Goal: Task Accomplishment & Management: Complete application form

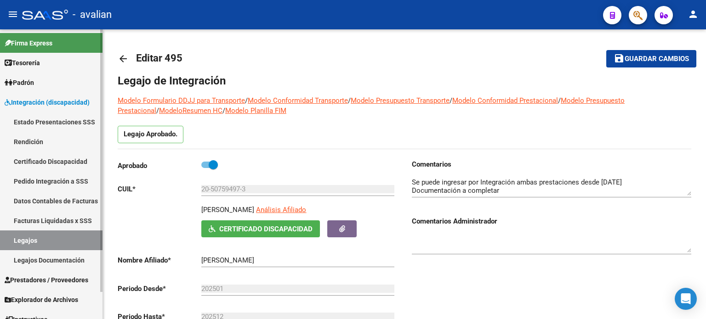
scroll to position [245, 0]
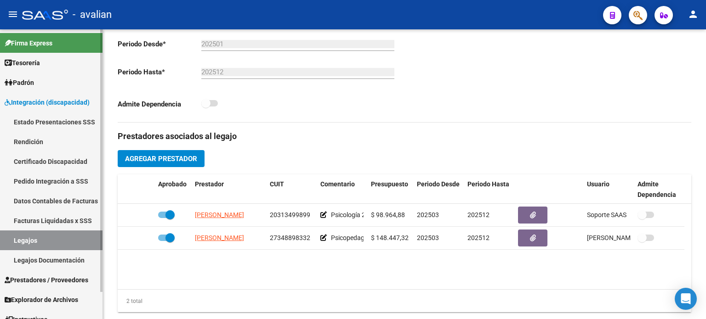
drag, startPoint x: 37, startPoint y: 241, endPoint x: 63, endPoint y: 226, distance: 30.9
click at [37, 241] on link "Legajos" at bounding box center [51, 241] width 102 height 20
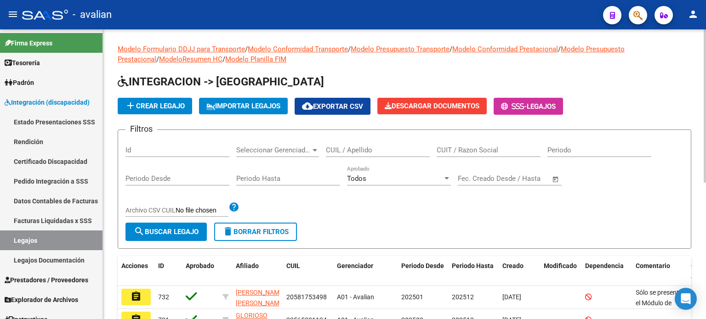
click at [387, 149] on input "CUIL / Apellido" at bounding box center [378, 150] width 104 height 8
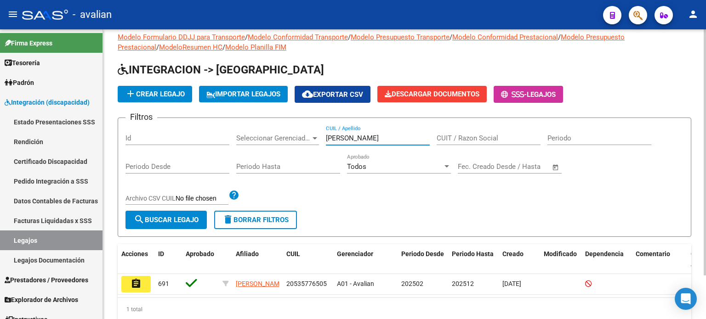
scroll to position [30, 0]
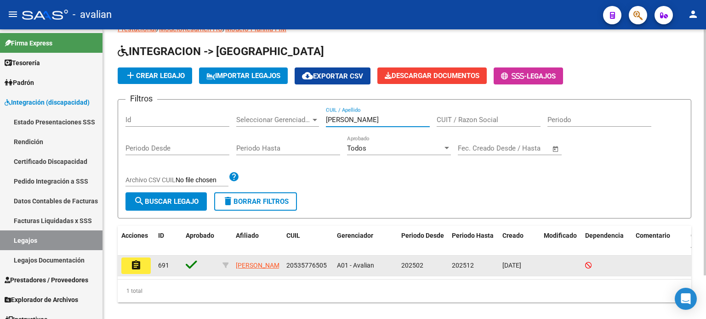
type input "[PERSON_NAME]"
click at [150, 266] on button "assignment" at bounding box center [135, 266] width 29 height 17
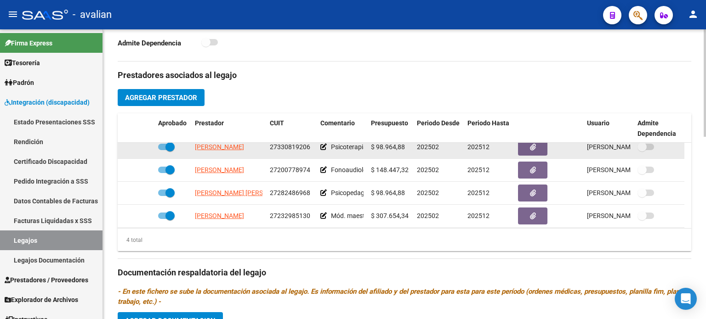
scroll to position [9, 0]
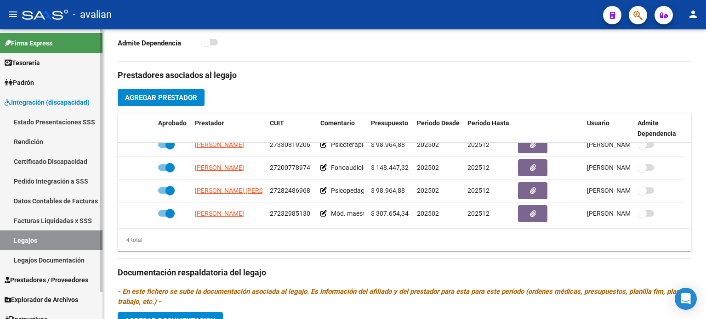
click at [46, 241] on link "Legajos" at bounding box center [51, 241] width 102 height 20
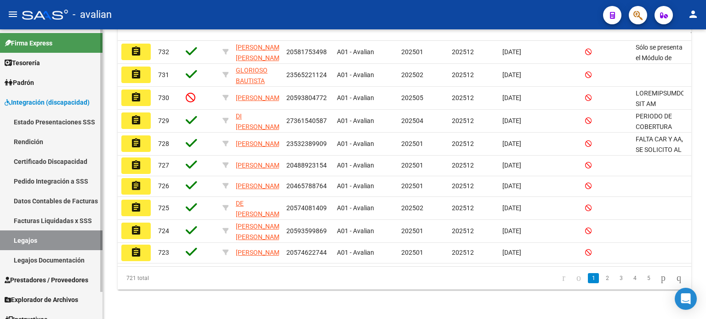
scroll to position [29, 0]
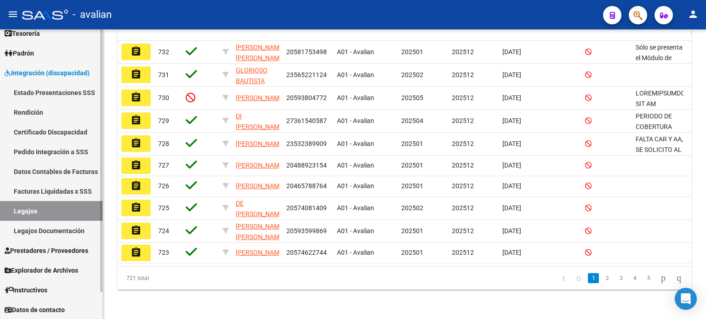
click at [44, 246] on span "Prestadores / Proveedores" at bounding box center [47, 251] width 84 height 10
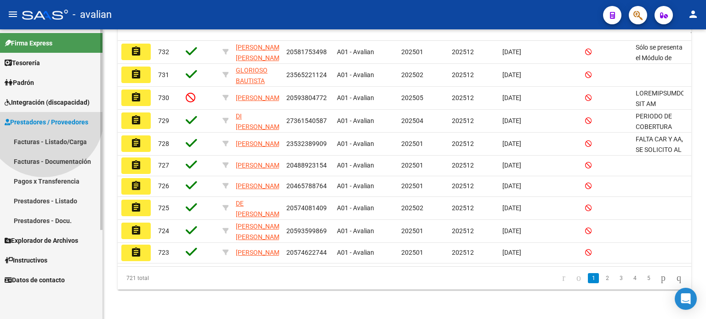
scroll to position [0, 0]
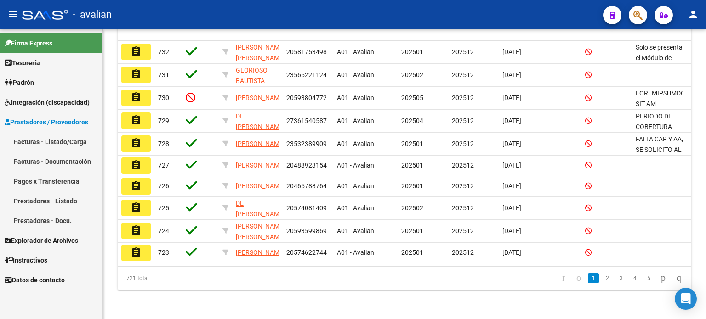
click at [68, 140] on link "Facturas - Listado/Carga" at bounding box center [51, 142] width 102 height 20
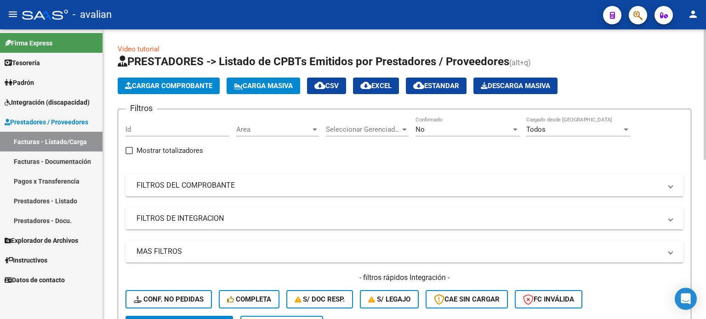
click at [264, 85] on span "Carga Masiva" at bounding box center [263, 86] width 59 height 8
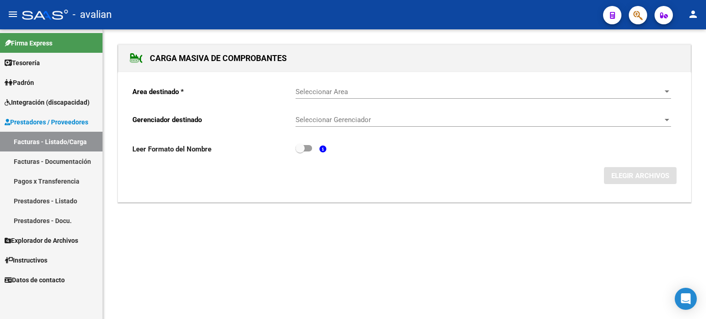
click at [333, 99] on div "Seleccionar Area Seleccionar Area" at bounding box center [482, 93] width 375 height 28
click at [332, 92] on span "Seleccionar Area" at bounding box center [478, 92] width 367 height 8
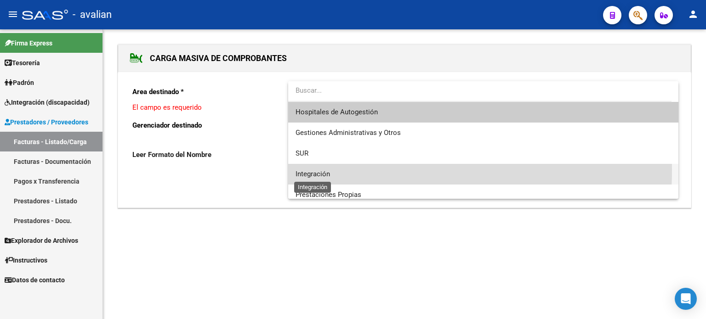
click at [309, 170] on span "Integración" at bounding box center [312, 174] width 34 height 8
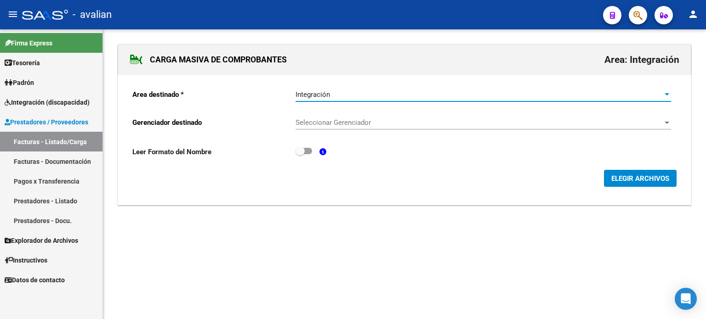
click at [307, 130] on div "Seleccionar Gerenciador Seleccionar Gerenciador" at bounding box center [482, 124] width 375 height 28
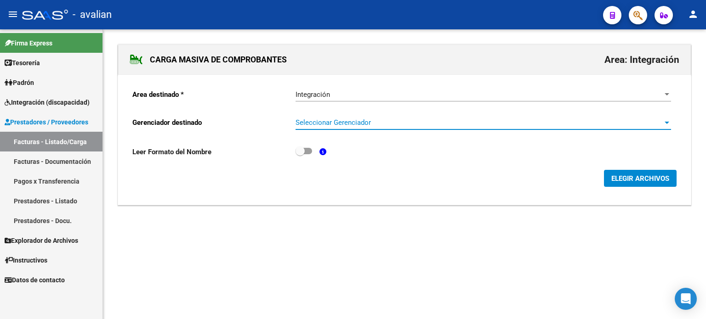
click at [306, 125] on span "Seleccionar Gerenciador" at bounding box center [478, 123] width 367 height 8
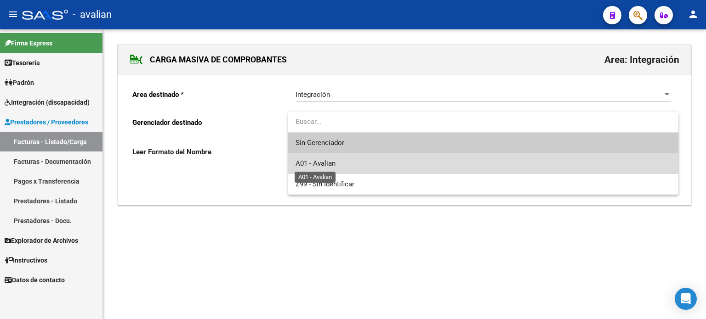
click at [315, 163] on span "A01 - Avalian" at bounding box center [315, 163] width 40 height 8
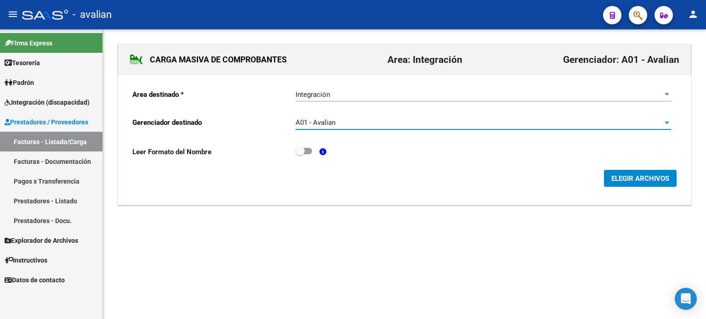
click at [308, 149] on span at bounding box center [303, 151] width 17 height 6
click at [300, 154] on input "checkbox" at bounding box center [299, 154] width 0 height 0
checkbox input "true"
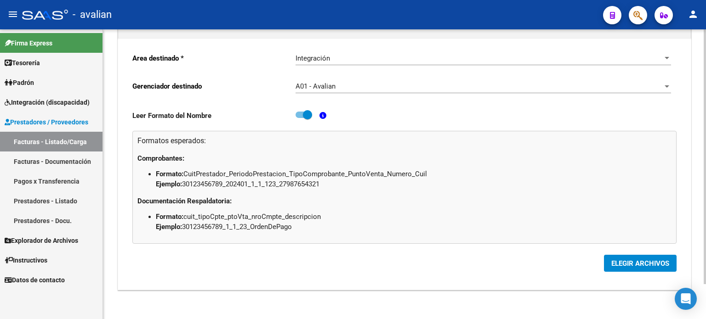
scroll to position [40, 0]
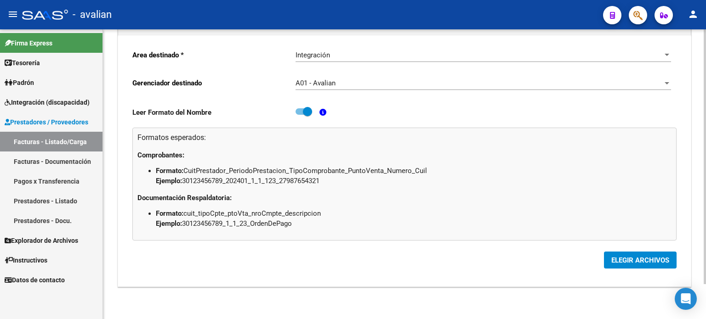
click at [625, 261] on span "ELEGIR ARCHIVOS" at bounding box center [640, 260] width 58 height 8
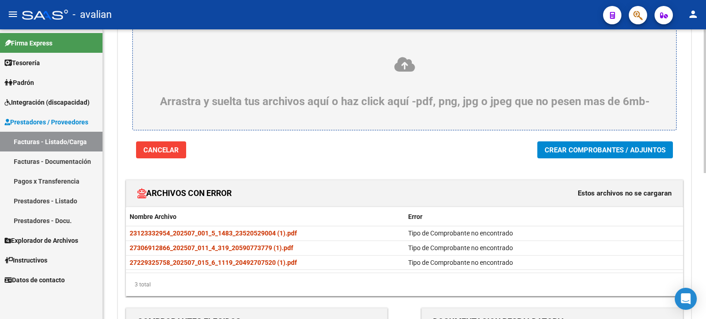
scroll to position [61, 0]
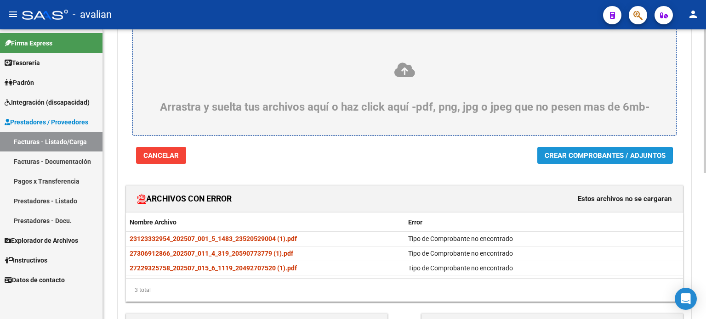
click at [547, 162] on button "Crear Comprobantes / Adjuntos" at bounding box center [604, 155] width 135 height 17
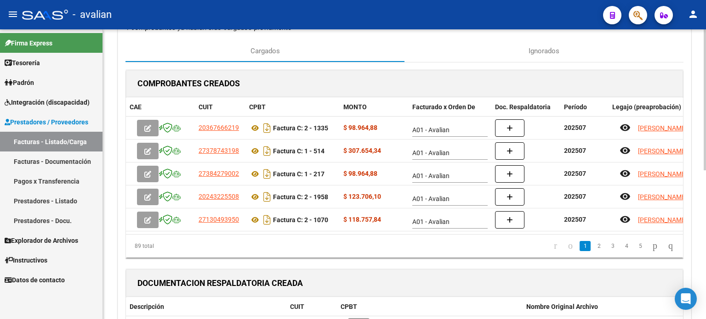
scroll to position [0, 0]
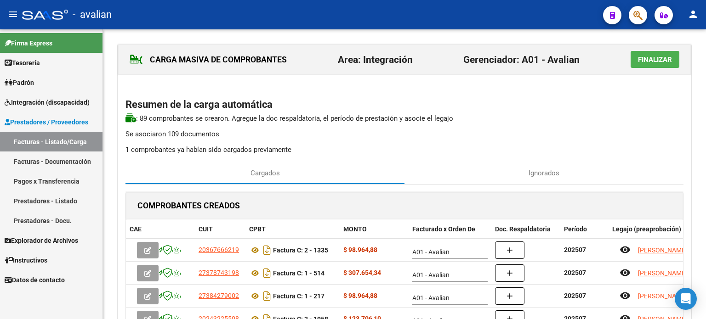
click at [646, 63] on span "Finalizar" at bounding box center [655, 60] width 34 height 8
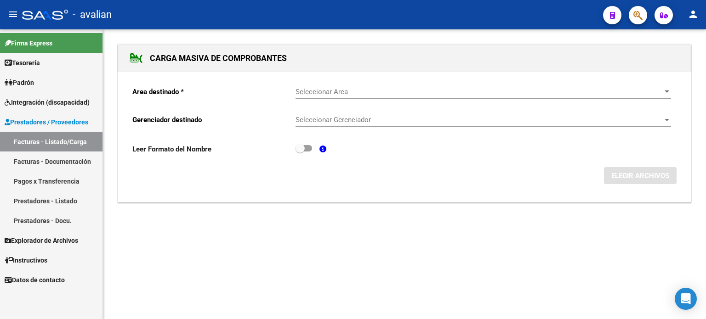
drag, startPoint x: 39, startPoint y: 135, endPoint x: 117, endPoint y: 147, distance: 79.0
click at [39, 135] on link "Facturas - Listado/Carga" at bounding box center [51, 142] width 102 height 20
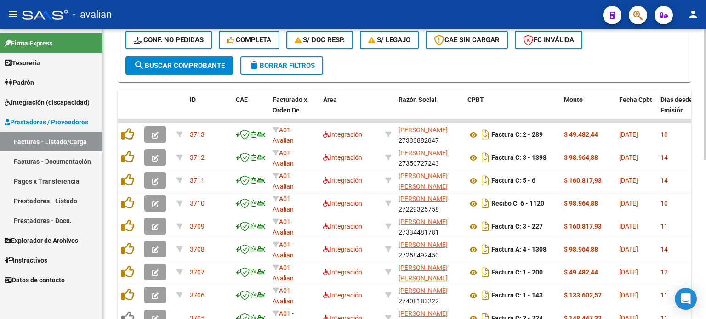
scroll to position [170, 0]
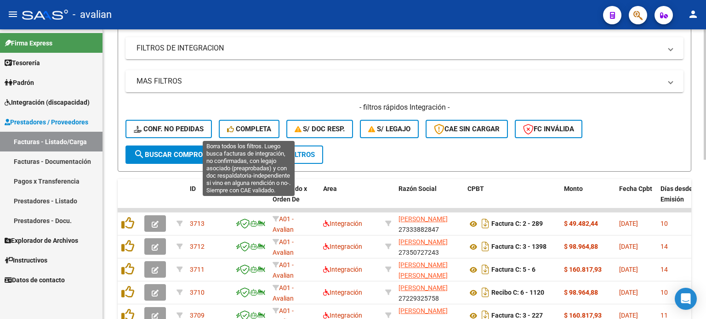
click at [245, 132] on span "Completa" at bounding box center [249, 129] width 44 height 8
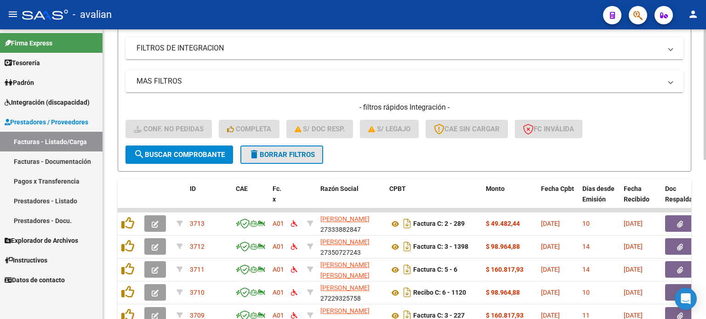
click at [275, 148] on button "delete Borrar Filtros" at bounding box center [281, 155] width 83 height 18
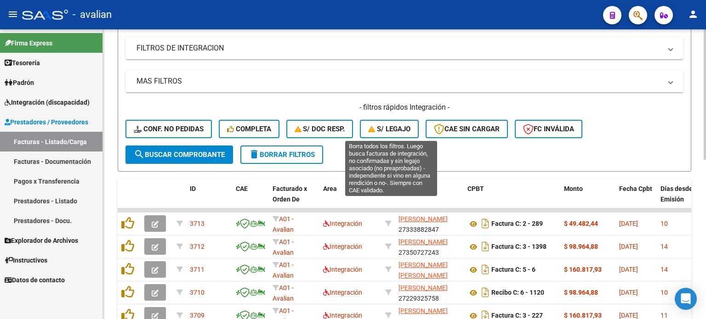
click at [392, 130] on span "S/ legajo" at bounding box center [389, 129] width 42 height 8
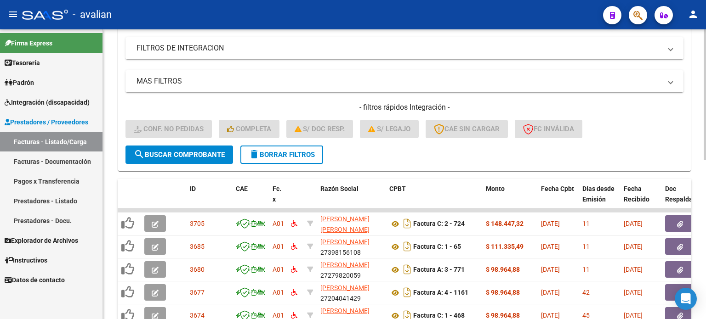
click at [294, 154] on span "delete Borrar Filtros" at bounding box center [281, 155] width 66 height 8
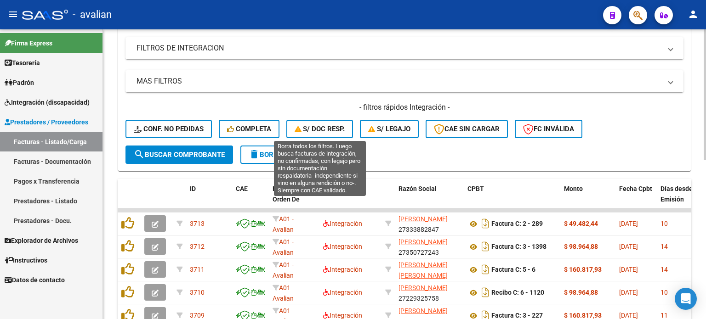
click at [314, 127] on span "S/ Doc Resp." at bounding box center [319, 129] width 51 height 8
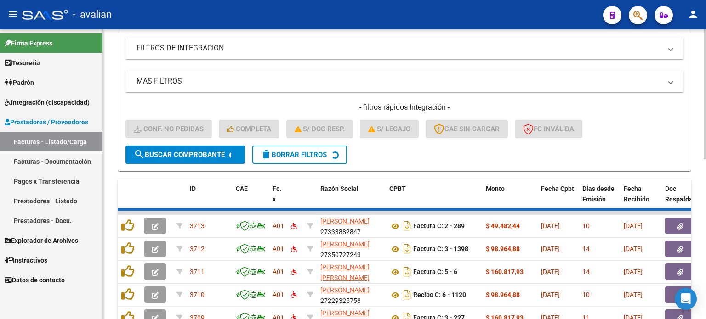
scroll to position [134, 0]
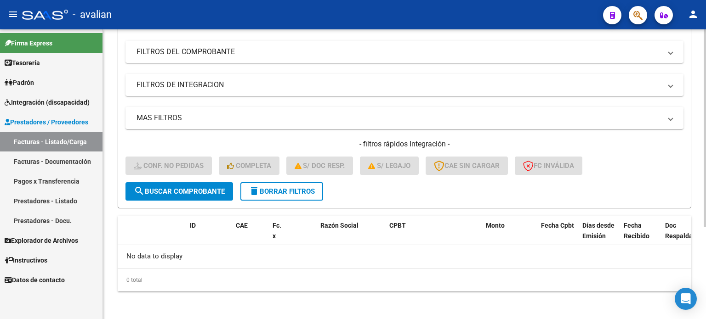
click at [281, 190] on span "delete Borrar Filtros" at bounding box center [281, 191] width 66 height 8
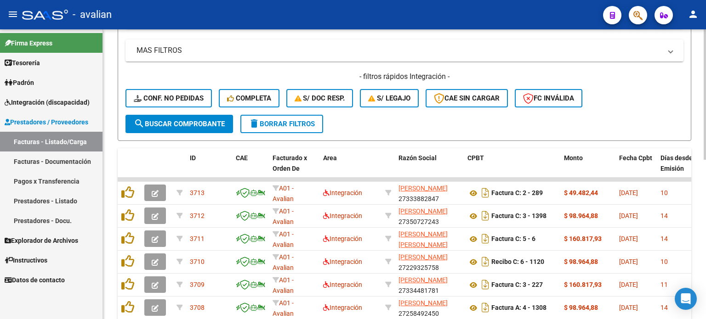
scroll to position [164, 0]
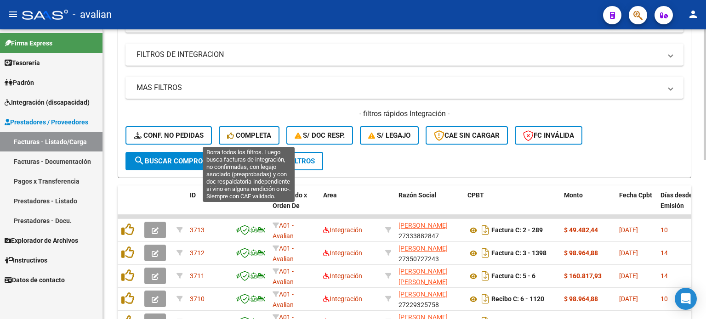
click at [242, 137] on span "Completa" at bounding box center [249, 135] width 44 height 8
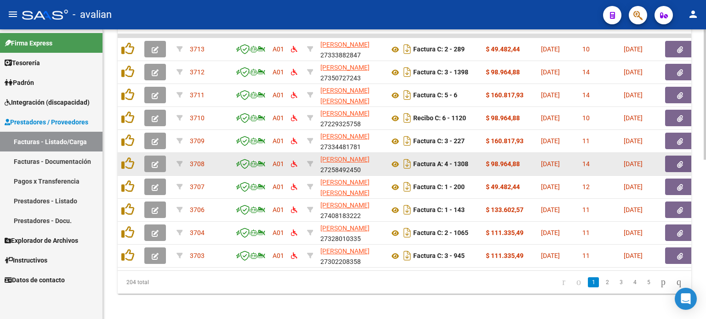
scroll to position [354, 0]
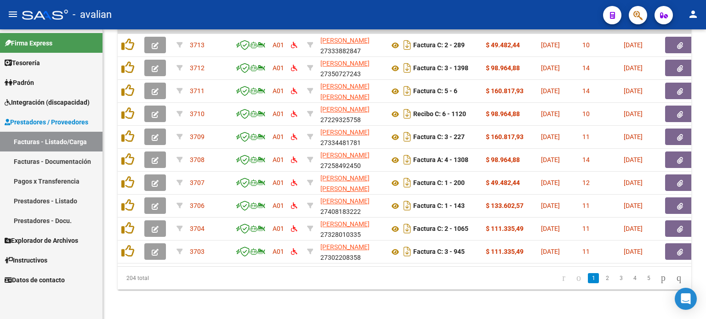
drag, startPoint x: 51, startPoint y: 141, endPoint x: 57, endPoint y: 148, distance: 8.8
click at [51, 141] on link "Facturas - Listado/Carga" at bounding box center [51, 142] width 102 height 20
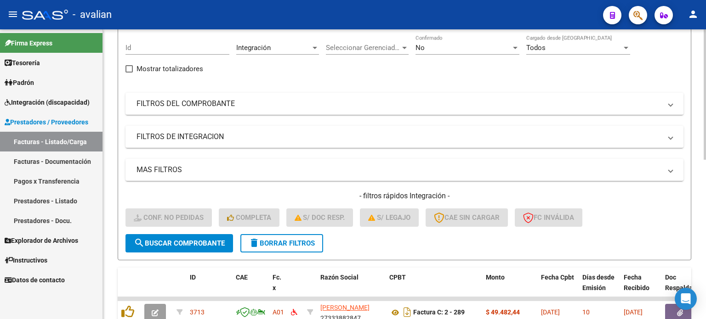
scroll to position [0, 0]
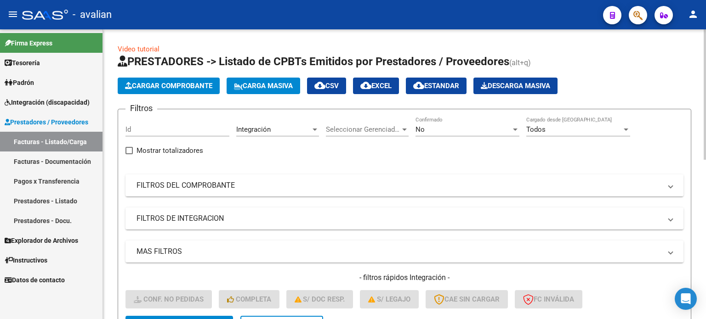
click at [277, 85] on span "Carga Masiva" at bounding box center [263, 86] width 59 height 8
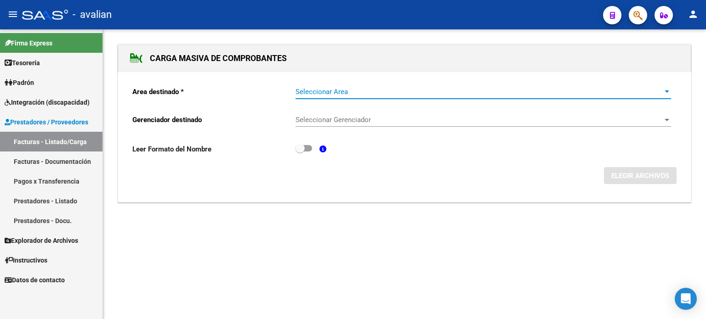
click at [336, 88] on span "Seleccionar Area" at bounding box center [478, 92] width 367 height 8
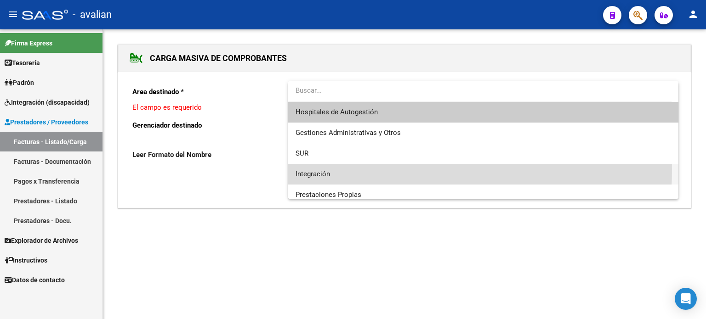
click at [305, 169] on span "Integración" at bounding box center [482, 174] width 375 height 21
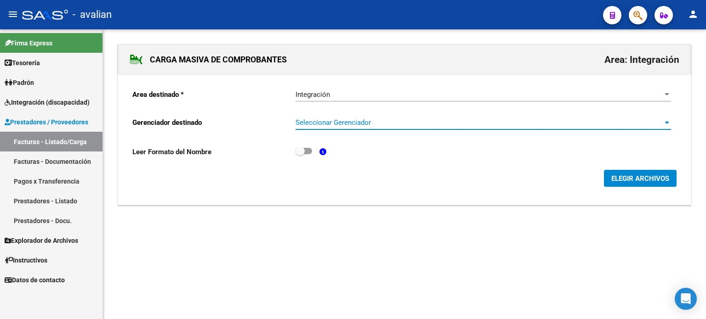
click at [316, 119] on span "Seleccionar Gerenciador" at bounding box center [478, 123] width 367 height 8
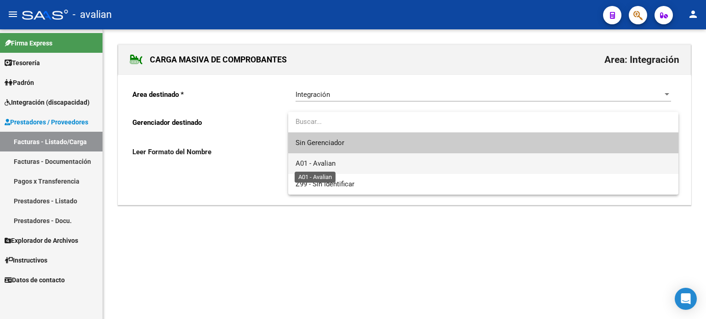
click at [314, 163] on span "A01 - Avalian" at bounding box center [315, 163] width 40 height 8
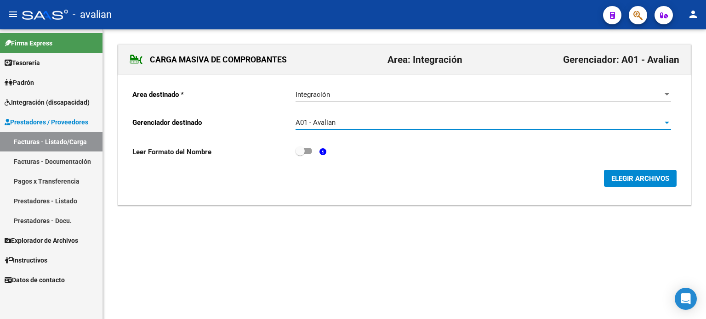
click at [306, 153] on span at bounding box center [303, 151] width 17 height 6
click at [300, 154] on input "checkbox" at bounding box center [299, 154] width 0 height 0
checkbox input "true"
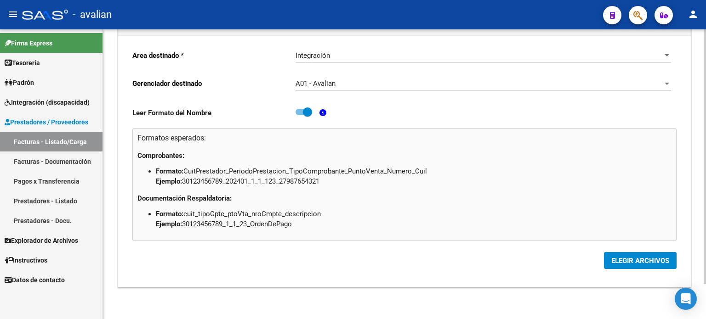
scroll to position [40, 0]
click at [624, 262] on span "ELEGIR ARCHIVOS" at bounding box center [640, 260] width 58 height 8
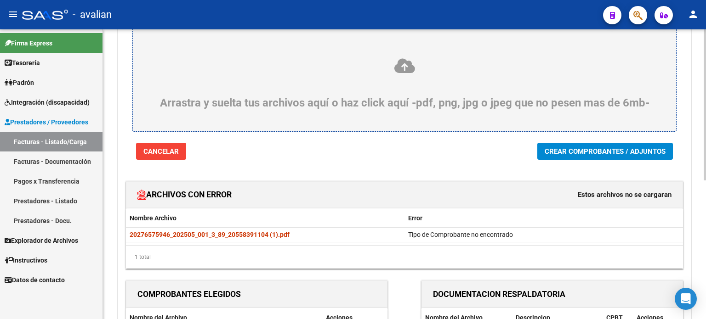
scroll to position [61, 0]
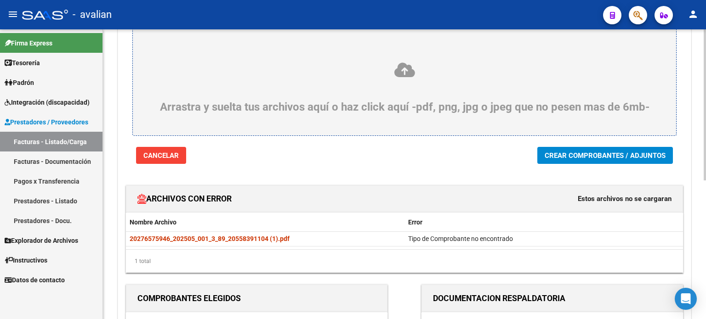
click at [558, 158] on span "Crear Comprobantes / Adjuntos" at bounding box center [604, 156] width 121 height 8
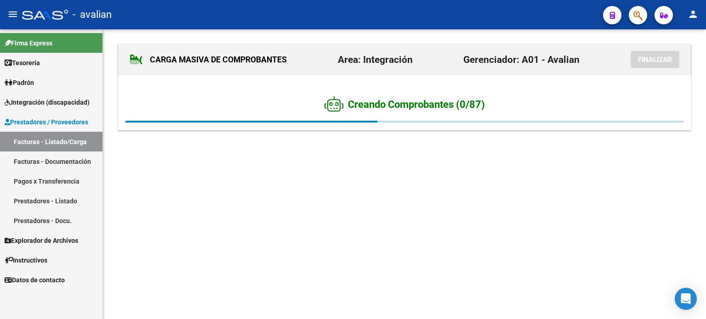
scroll to position [0, 0]
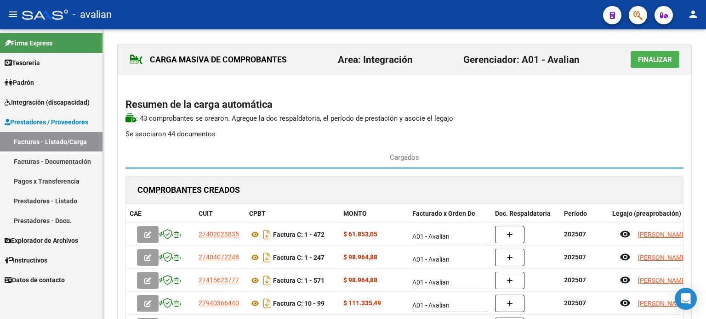
click at [632, 57] on button "Finalizar" at bounding box center [654, 59] width 49 height 17
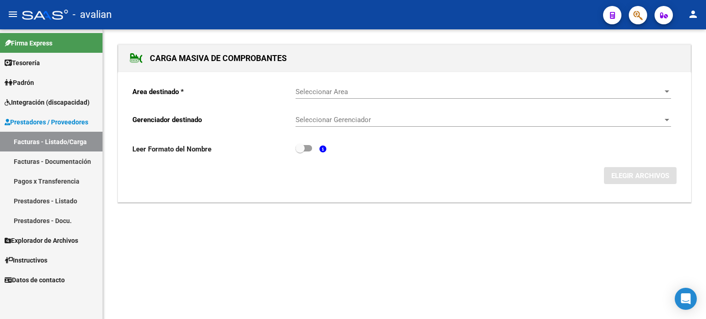
click at [302, 91] on span "Seleccionar Area" at bounding box center [478, 92] width 367 height 8
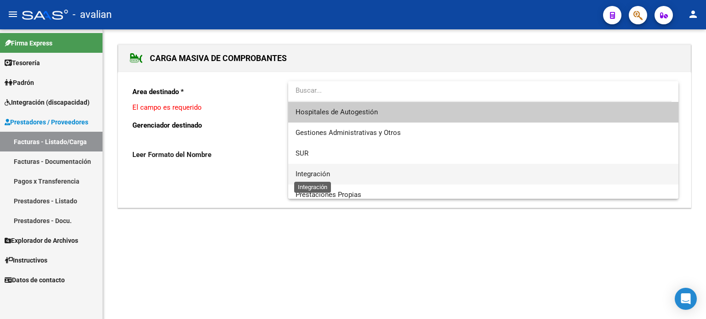
click at [305, 177] on span "Integración" at bounding box center [312, 174] width 34 height 8
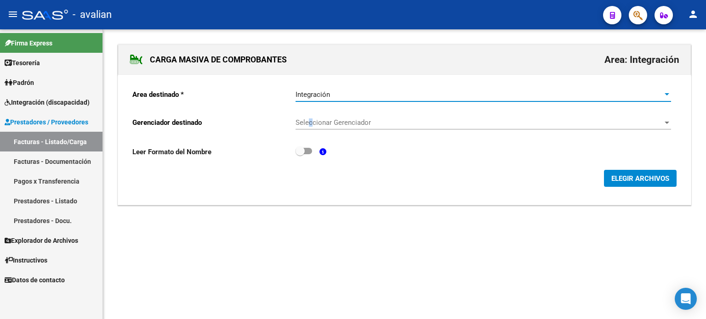
click at [310, 126] on span "Seleccionar Gerenciador" at bounding box center [478, 123] width 367 height 8
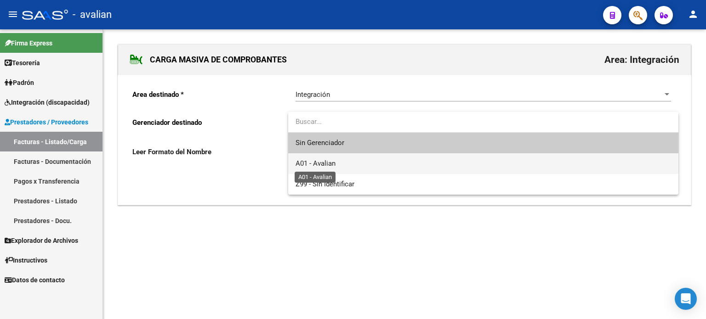
click at [314, 159] on span "A01 - Avalian" at bounding box center [315, 163] width 40 height 8
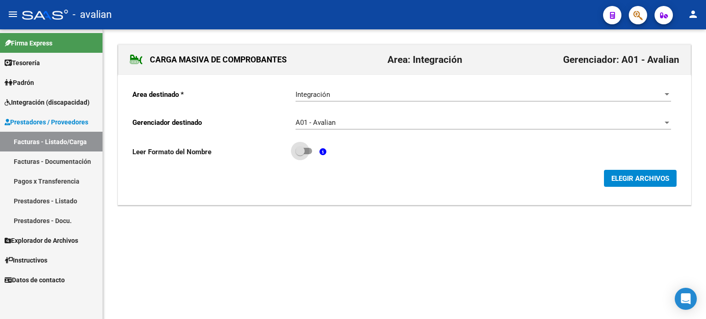
click at [302, 148] on span at bounding box center [299, 151] width 9 height 9
click at [300, 154] on input "checkbox" at bounding box center [299, 154] width 0 height 0
checkbox input "true"
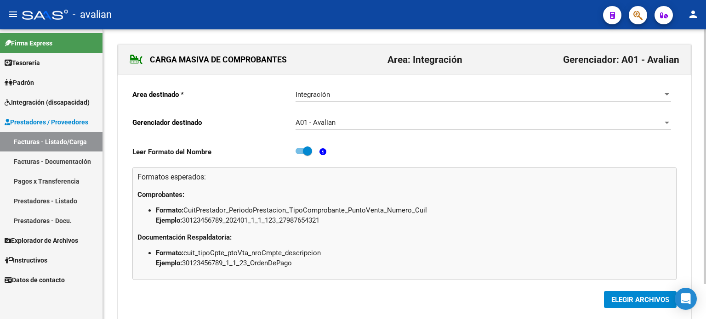
click at [619, 297] on span "ELEGIR ARCHIVOS" at bounding box center [640, 300] width 58 height 8
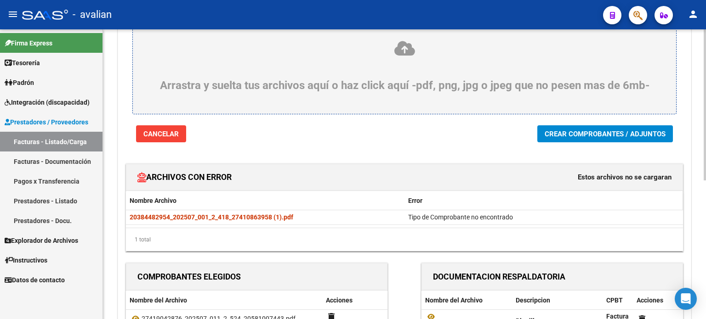
scroll to position [82, 0]
click at [552, 141] on button "Crear Comprobantes / Adjuntos" at bounding box center [604, 134] width 135 height 17
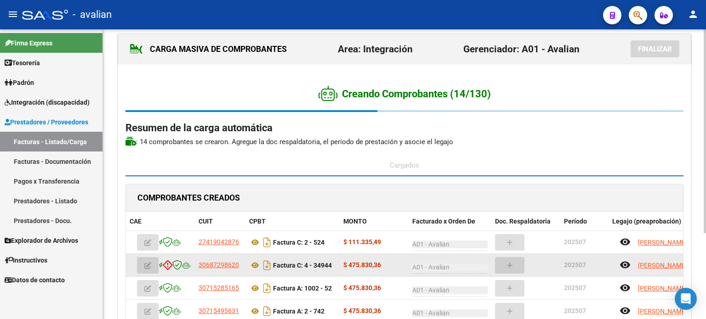
scroll to position [0, 0]
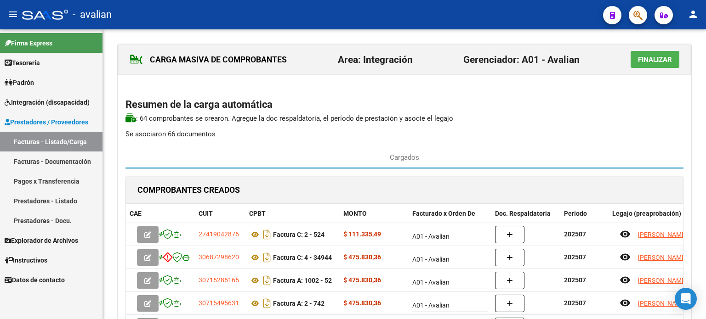
click at [638, 62] on span "Finalizar" at bounding box center [655, 60] width 34 height 8
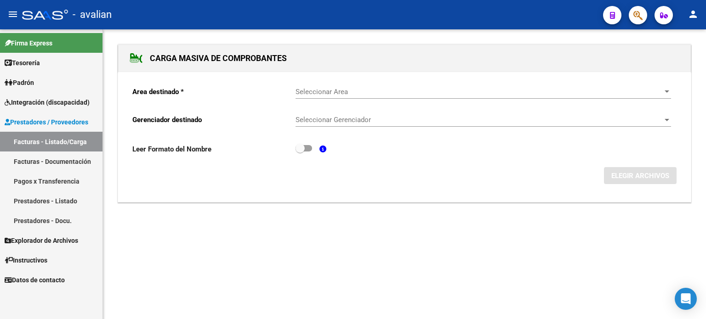
click at [77, 165] on link "Facturas - Documentación" at bounding box center [51, 162] width 102 height 20
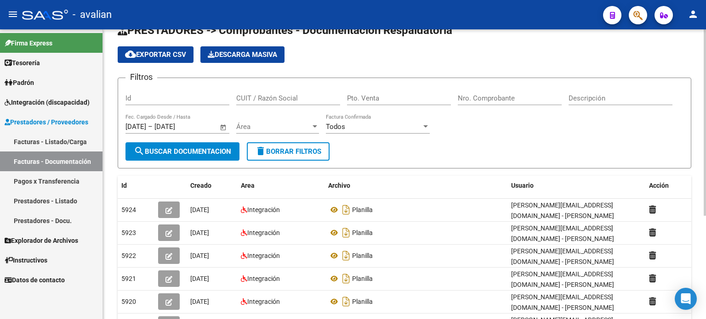
scroll to position [61, 0]
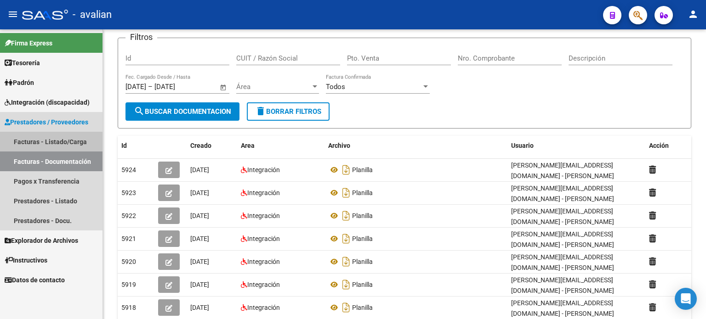
click at [43, 146] on link "Facturas - Listado/Carga" at bounding box center [51, 142] width 102 height 20
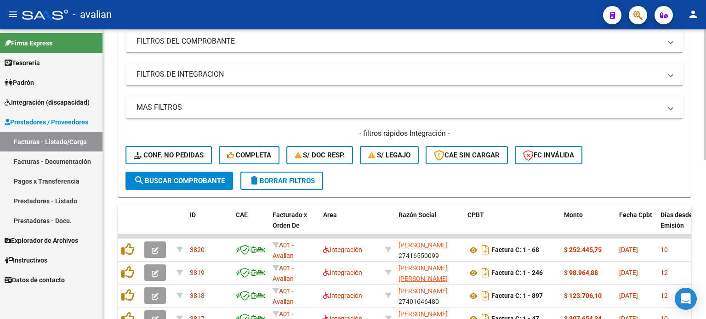
scroll to position [153, 0]
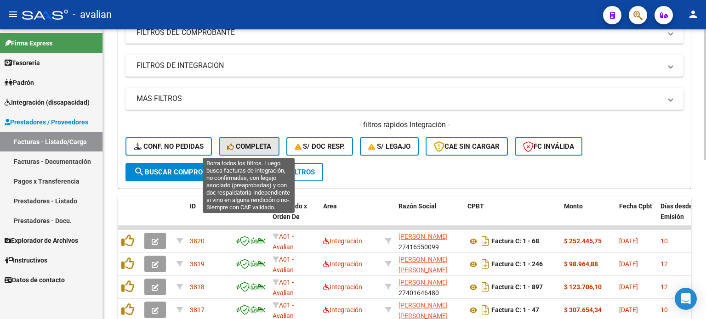
click at [234, 140] on button "Completa" at bounding box center [249, 146] width 61 height 18
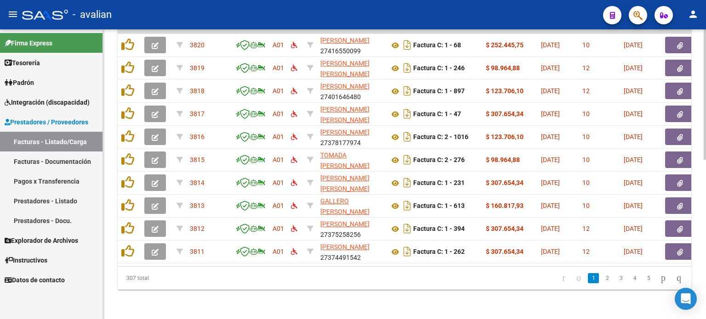
scroll to position [201, 0]
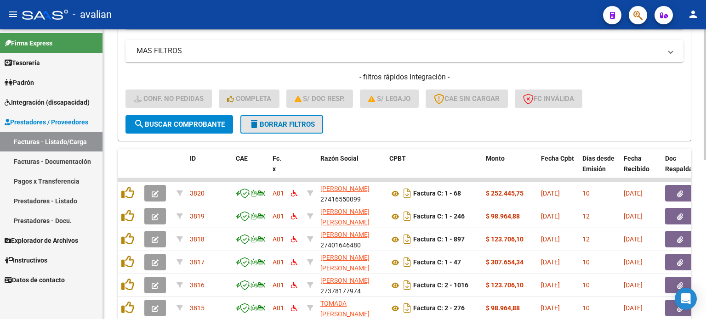
click at [306, 120] on span "delete Borrar Filtros" at bounding box center [281, 124] width 66 height 8
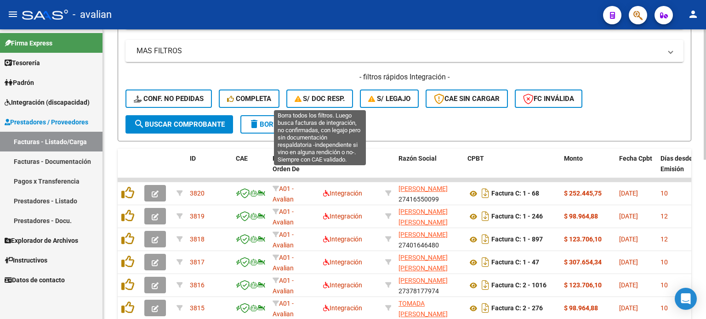
click at [316, 92] on button "S/ Doc Resp." at bounding box center [319, 99] width 67 height 18
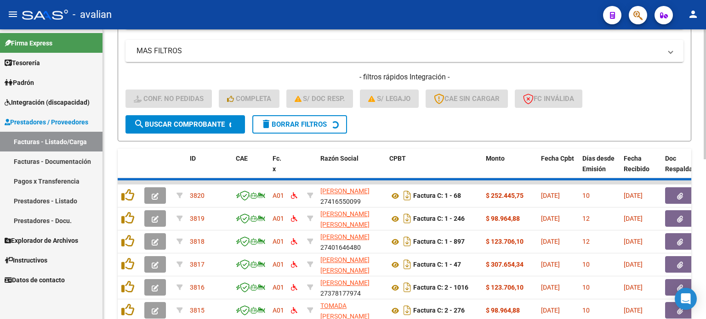
scroll to position [134, 0]
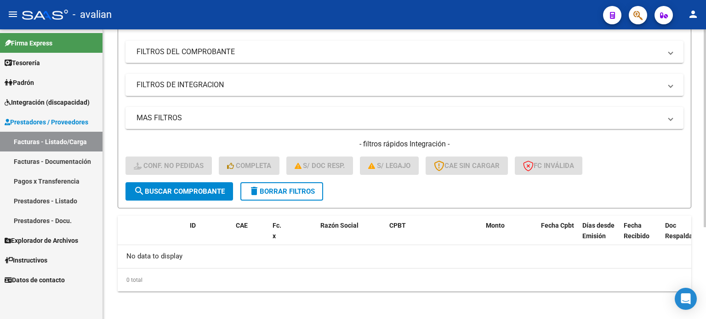
click at [315, 187] on span "delete Borrar Filtros" at bounding box center [281, 191] width 66 height 8
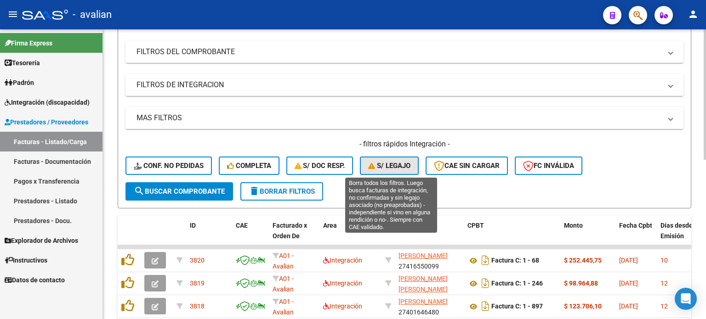
click at [385, 167] on span "S/ legajo" at bounding box center [389, 166] width 42 height 8
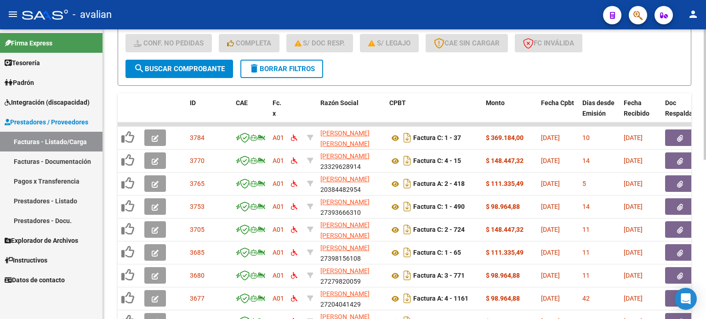
click at [305, 71] on span "delete Borrar Filtros" at bounding box center [281, 69] width 66 height 8
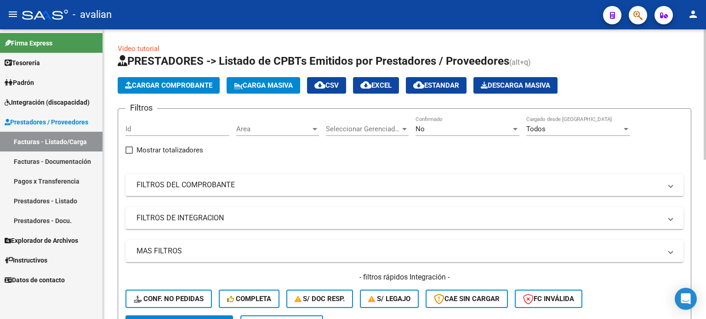
scroll to position [0, 0]
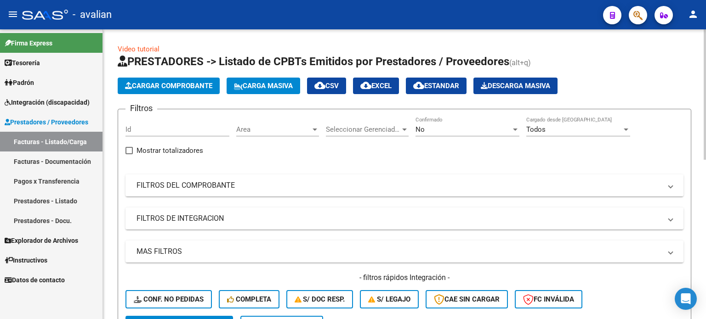
click at [248, 89] on span "Carga Masiva" at bounding box center [263, 86] width 59 height 8
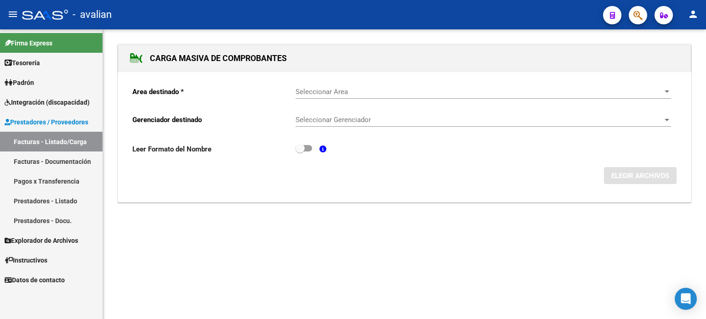
click at [345, 78] on div "Area destinado * Seleccionar Area Seleccionar Area Gerenciador destinado Selecc…" at bounding box center [404, 137] width 572 height 130
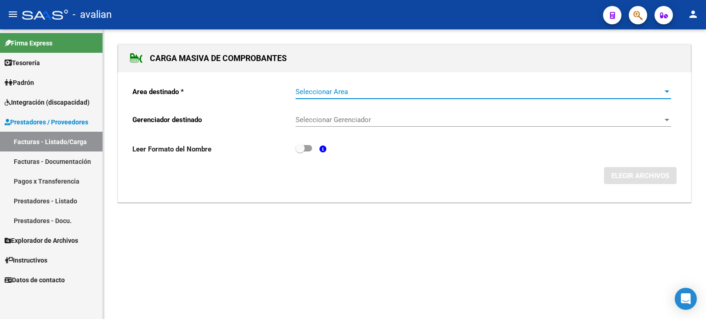
click at [314, 94] on span "Seleccionar Area" at bounding box center [478, 92] width 367 height 8
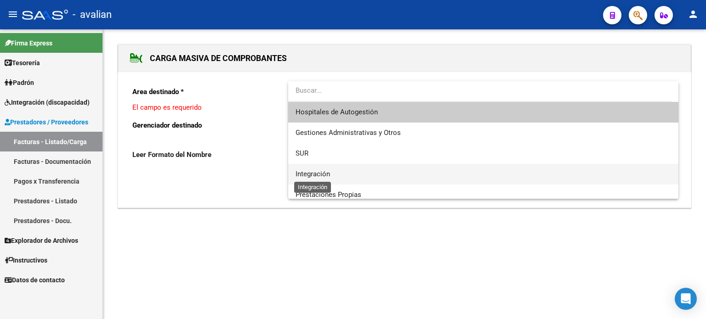
click at [305, 174] on span "Integración" at bounding box center [312, 174] width 34 height 8
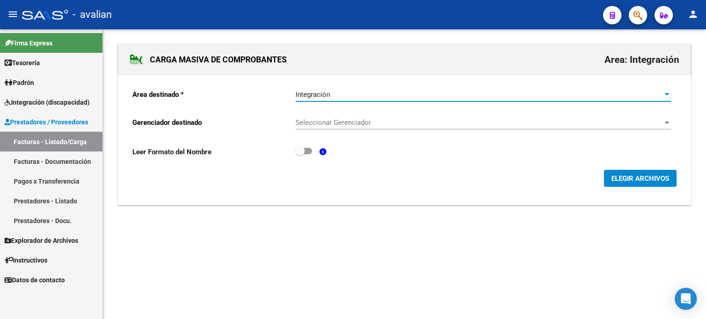
click at [312, 123] on span "Seleccionar Gerenciador" at bounding box center [478, 123] width 367 height 8
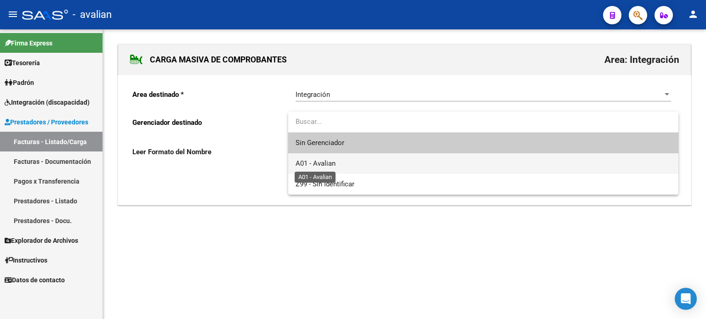
click at [311, 160] on span "A01 - Avalian" at bounding box center [315, 163] width 40 height 8
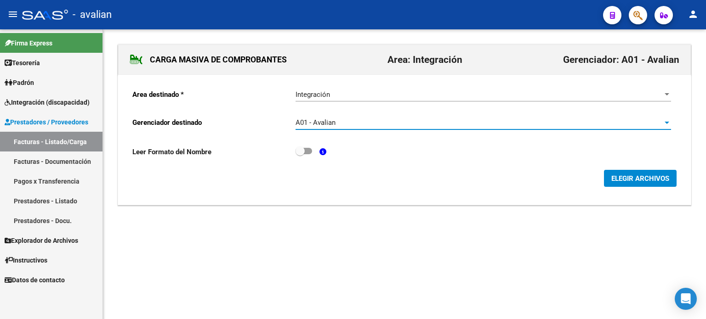
click at [306, 148] on span at bounding box center [303, 151] width 17 height 6
click at [300, 154] on input "checkbox" at bounding box center [299, 154] width 0 height 0
checkbox input "true"
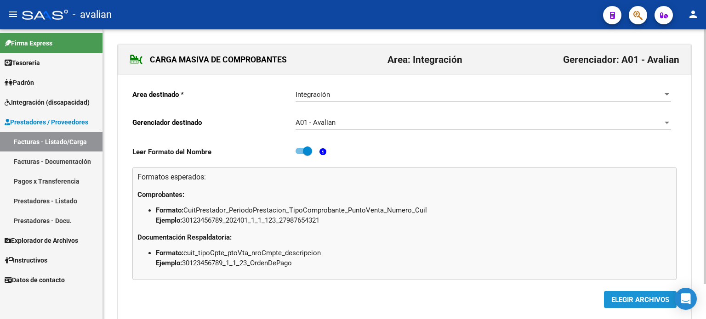
click at [628, 300] on span "ELEGIR ARCHIVOS" at bounding box center [640, 300] width 58 height 8
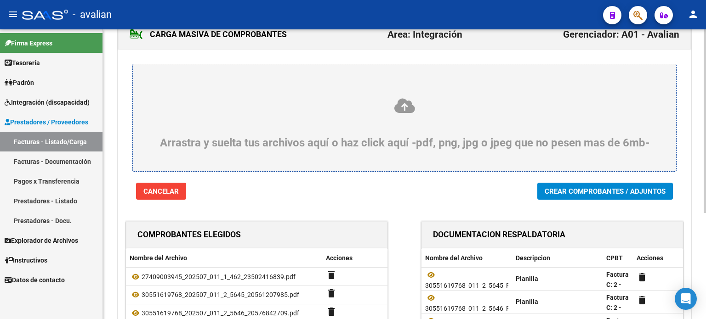
scroll to position [61, 0]
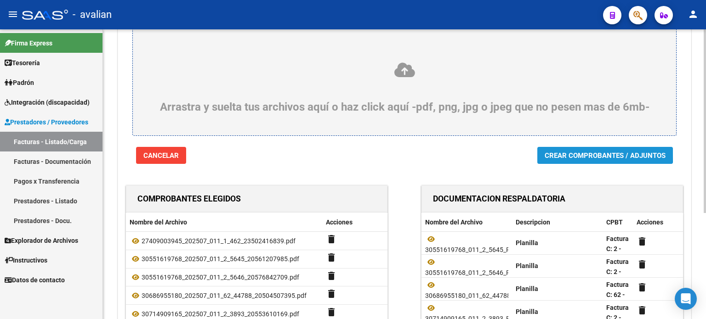
click at [557, 151] on span "Crear Comprobantes / Adjuntos" at bounding box center [604, 155] width 121 height 8
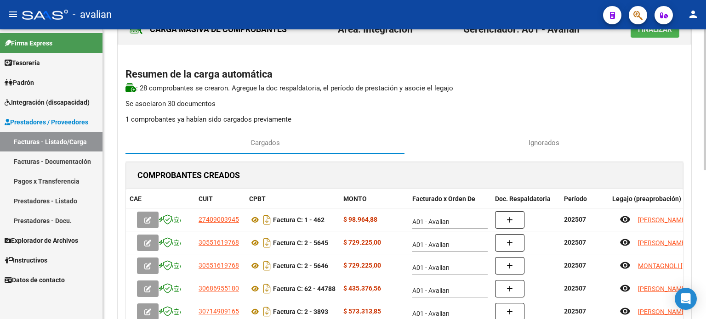
scroll to position [0, 0]
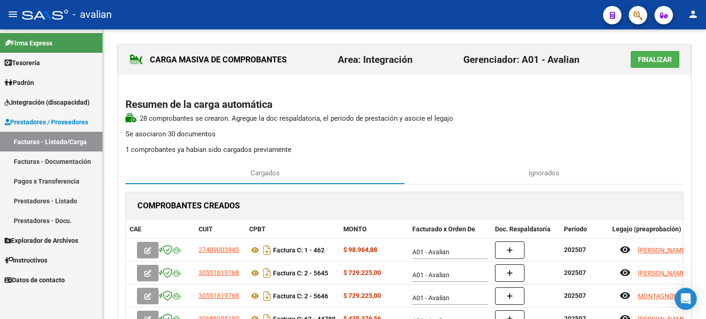
click at [660, 53] on button "Finalizar" at bounding box center [654, 59] width 49 height 17
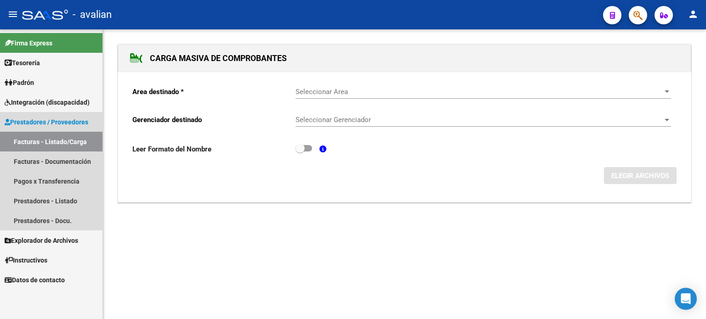
click at [53, 140] on link "Facturas - Listado/Carga" at bounding box center [51, 142] width 102 height 20
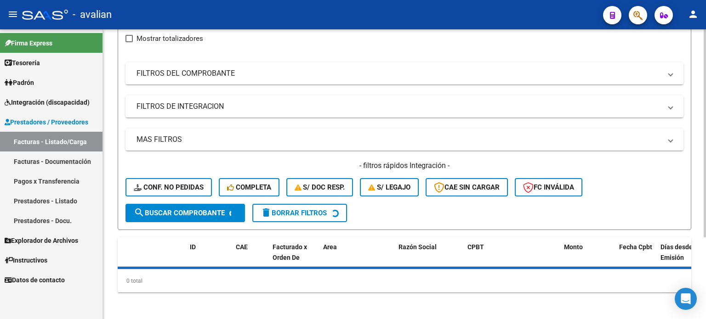
scroll to position [113, 0]
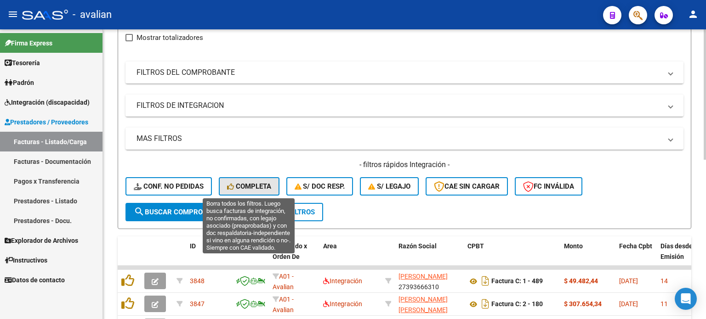
click at [274, 177] on button "Completa" at bounding box center [249, 186] width 61 height 18
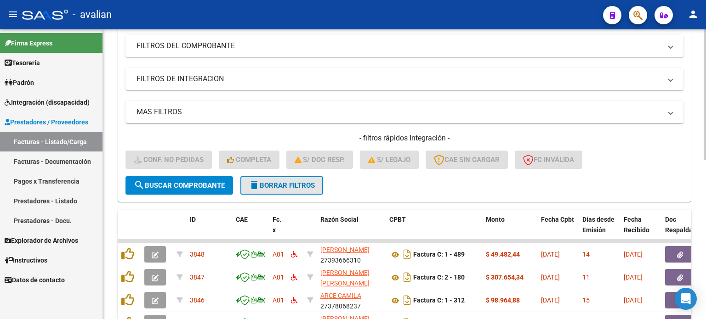
click at [287, 187] on span "delete Borrar Filtros" at bounding box center [281, 185] width 66 height 8
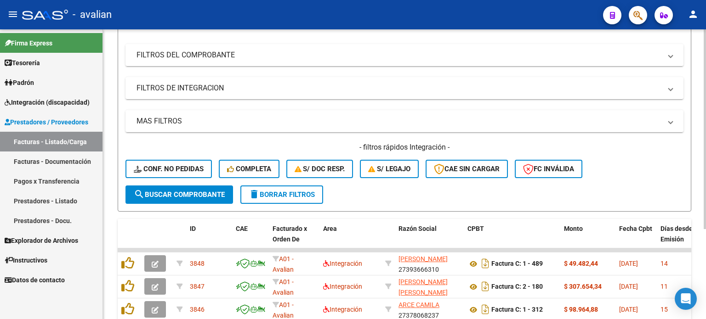
scroll to position [140, 0]
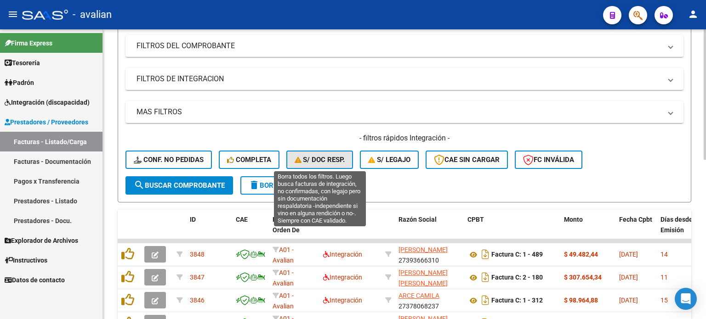
click at [331, 158] on span "S/ Doc Resp." at bounding box center [319, 160] width 51 height 8
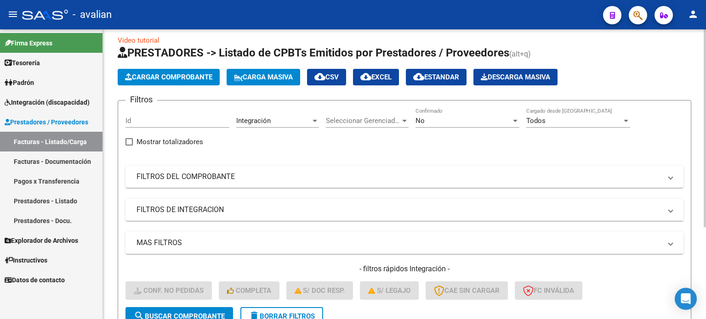
scroll to position [0, 0]
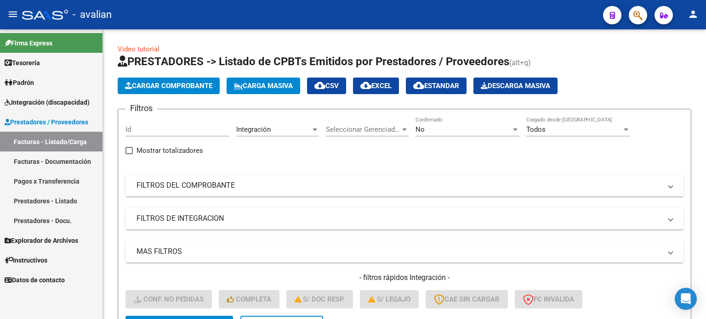
click at [50, 119] on span "Prestadores / Proveedores" at bounding box center [47, 122] width 84 height 10
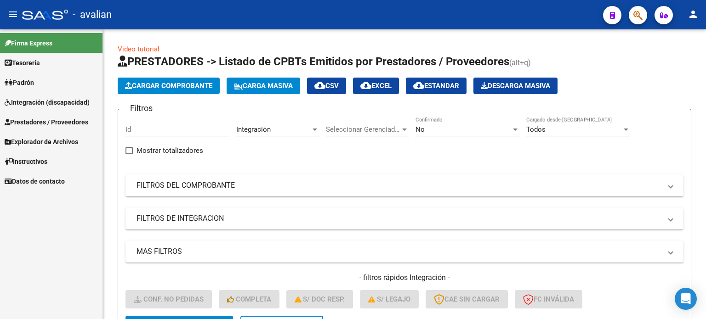
click at [55, 99] on span "Integración (discapacidad)" at bounding box center [47, 102] width 85 height 10
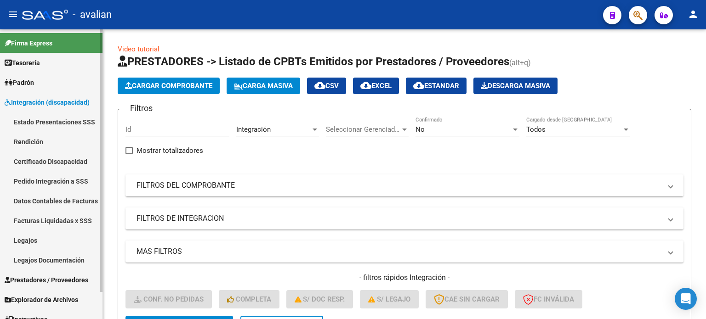
click at [54, 181] on link "Pedido Integración a SSS" at bounding box center [51, 181] width 102 height 20
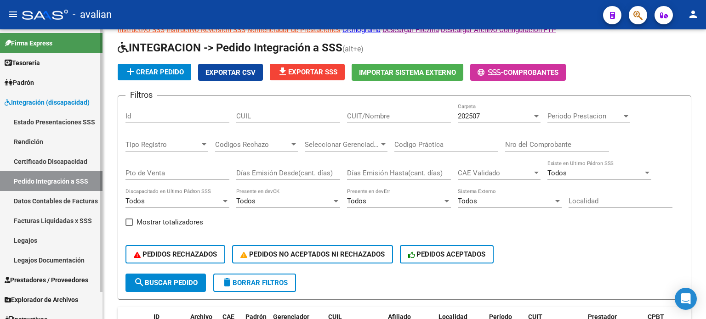
scroll to position [29, 0]
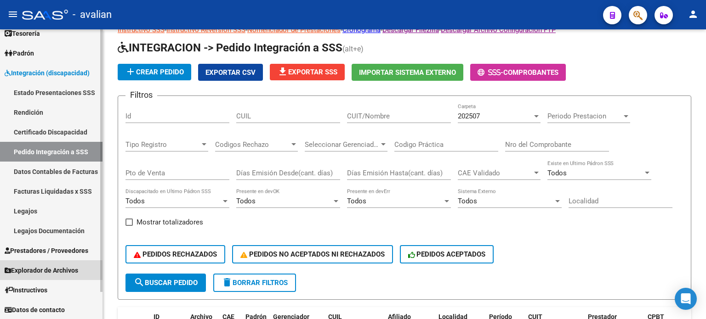
click at [57, 270] on span "Explorador de Archivos" at bounding box center [41, 270] width 73 height 10
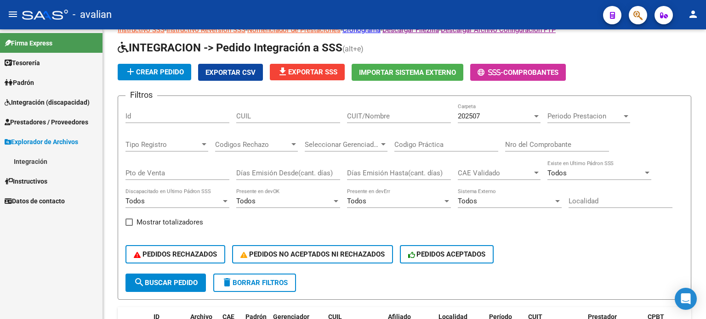
scroll to position [0, 0]
click at [38, 119] on span "Prestadores / Proveedores" at bounding box center [47, 122] width 84 height 10
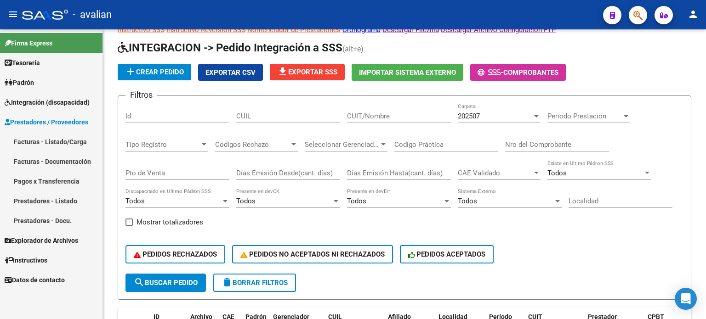
click at [55, 99] on span "Integración (discapacidad)" at bounding box center [47, 102] width 85 height 10
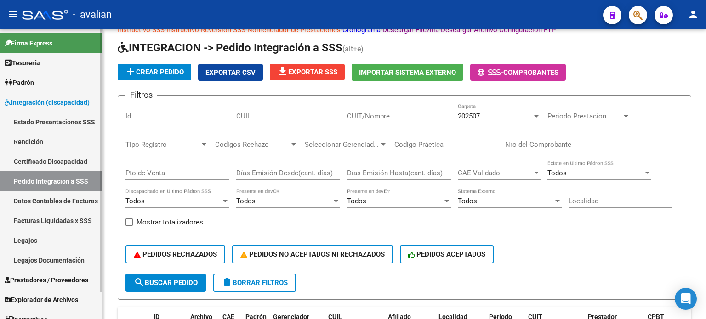
click at [53, 107] on span "Integración (discapacidad)" at bounding box center [47, 102] width 85 height 10
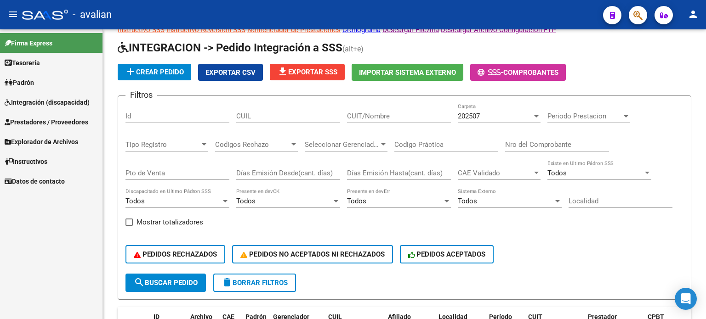
click at [51, 139] on span "Explorador de Archivos" at bounding box center [41, 142] width 73 height 10
click at [40, 162] on link "Integración" at bounding box center [51, 162] width 102 height 20
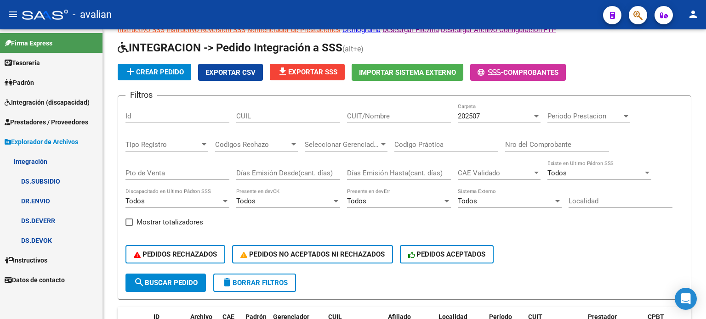
click at [42, 220] on link "DS.DEVERR" at bounding box center [51, 221] width 102 height 20
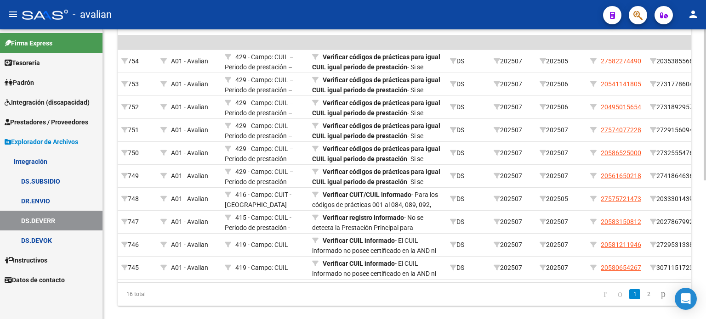
scroll to position [0, 138]
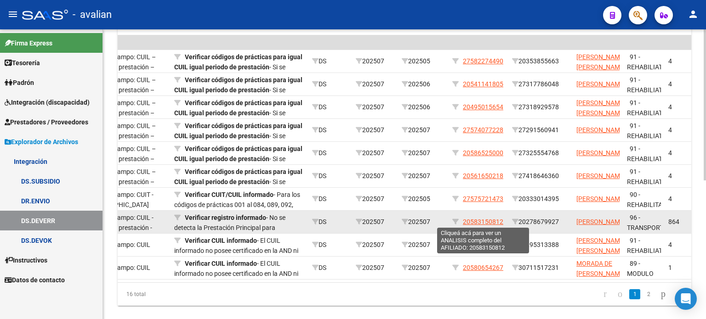
click at [498, 222] on span "20583150812" at bounding box center [483, 221] width 40 height 7
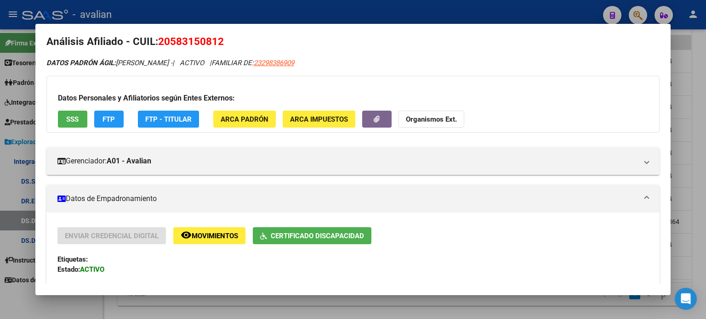
scroll to position [0, 0]
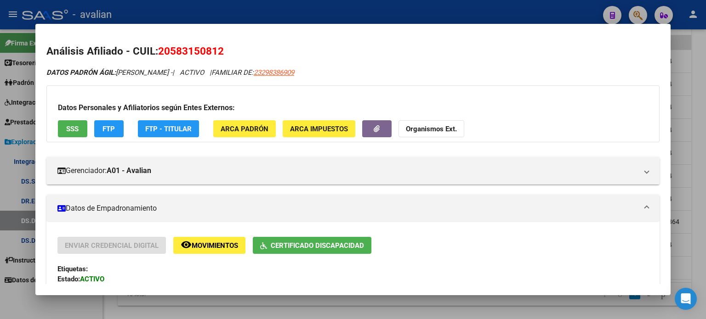
drag, startPoint x: 160, startPoint y: 47, endPoint x: 225, endPoint y: 49, distance: 64.8
click at [225, 49] on h2 "Análisis Afiliado - CUIL: 20583150812" at bounding box center [352, 52] width 613 height 16
copy span "20583150812"
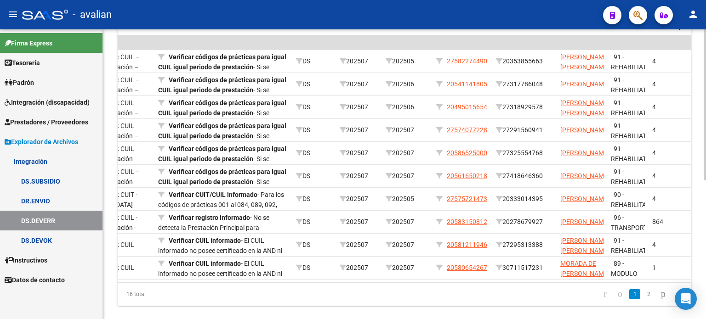
scroll to position [0, 188]
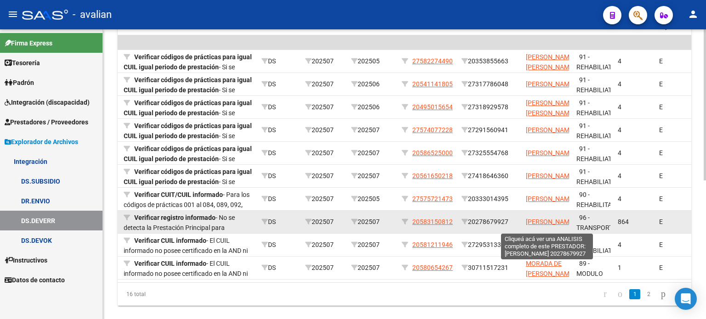
click at [538, 218] on span "[PERSON_NAME]" at bounding box center [549, 221] width 49 height 7
type textarea "20278679927"
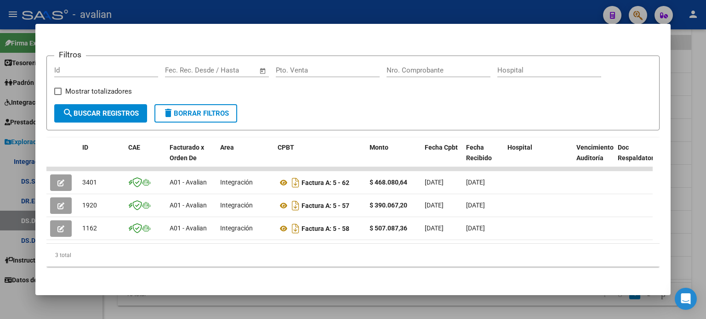
scroll to position [103, 0]
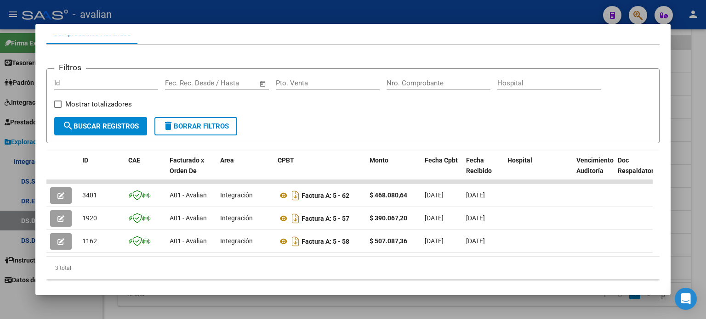
drag, startPoint x: 444, startPoint y: 34, endPoint x: 272, endPoint y: 44, distance: 172.1
click at [272, 45] on div "Filtros Id Start date – End date Fec. Rec. Desde / Hasta Pto. Venta Nro. Compro…" at bounding box center [352, 166] width 613 height 242
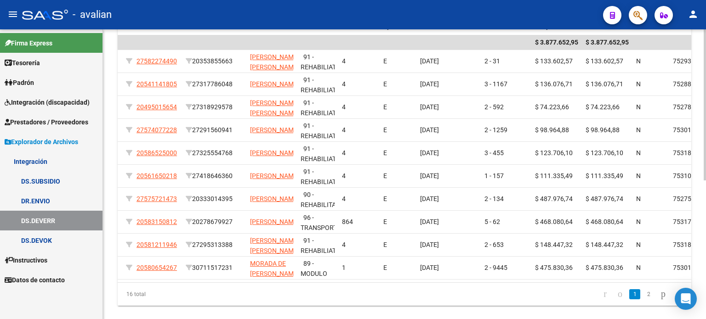
scroll to position [0, 466]
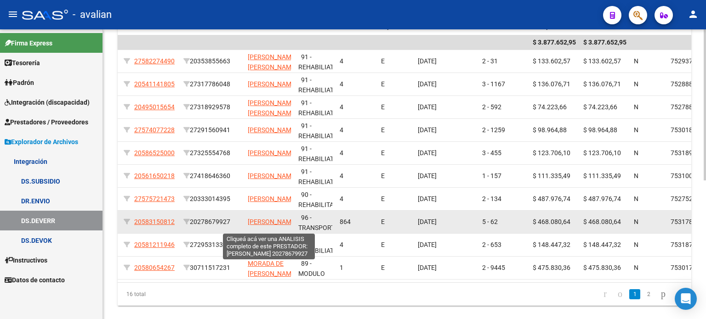
click at [267, 218] on span "[PERSON_NAME]" at bounding box center [272, 221] width 49 height 7
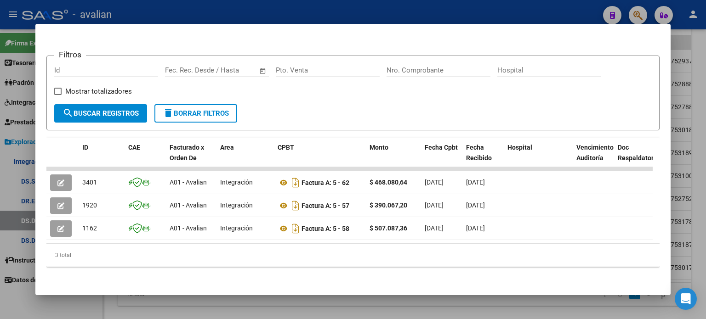
scroll to position [122, 0]
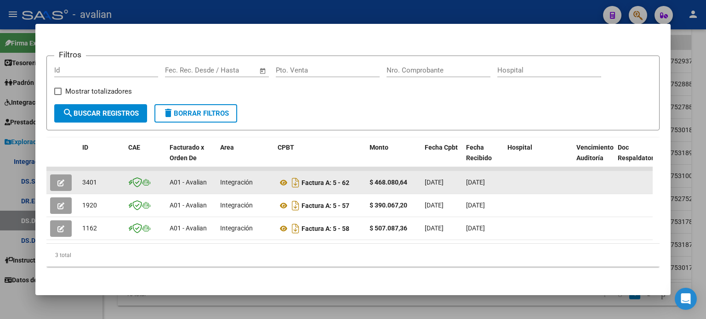
click at [60, 180] on icon "button" at bounding box center [60, 183] width 7 height 7
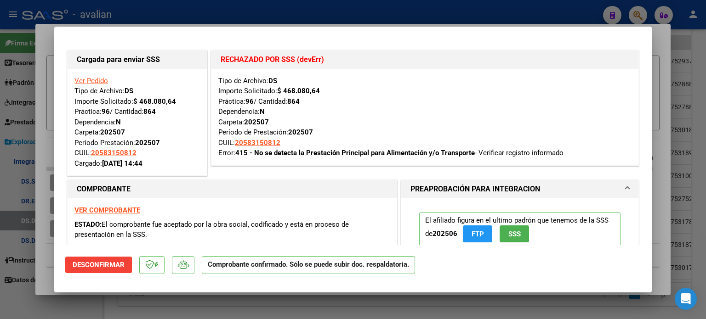
click at [96, 84] on link "Ver Pedido" at bounding box center [91, 81] width 34 height 8
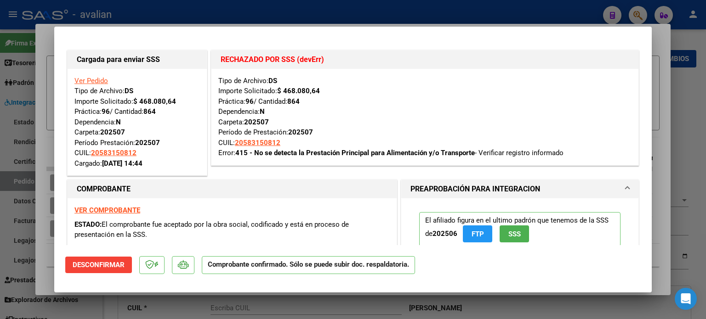
type input "$ 0,00"
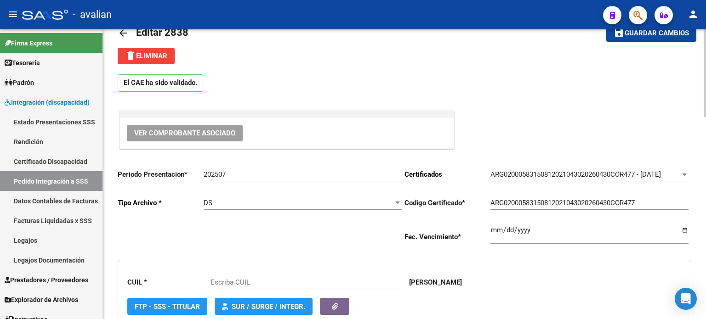
type input "20583150812"
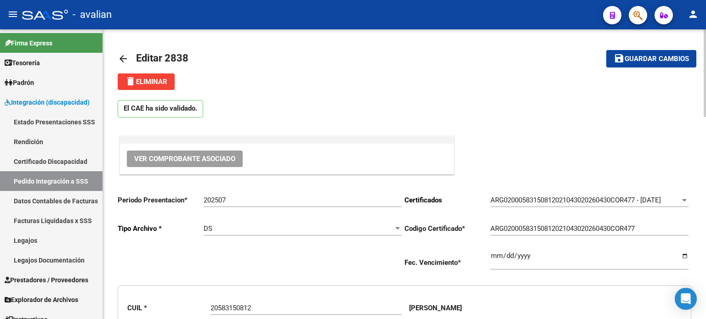
click at [189, 159] on span "Ver Comprobante Asociado" at bounding box center [184, 159] width 101 height 8
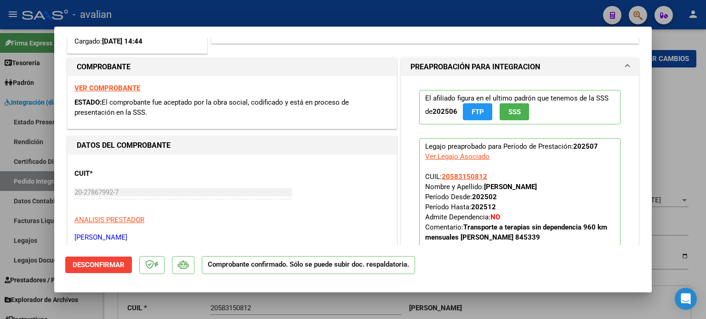
scroll to position [153, 0]
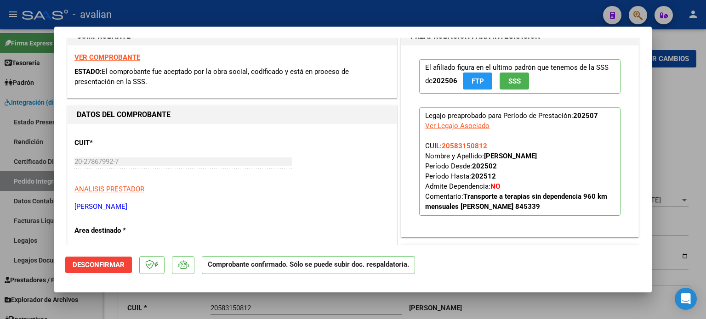
click at [127, 58] on strong "VER COMPROBANTE" at bounding box center [107, 57] width 66 height 8
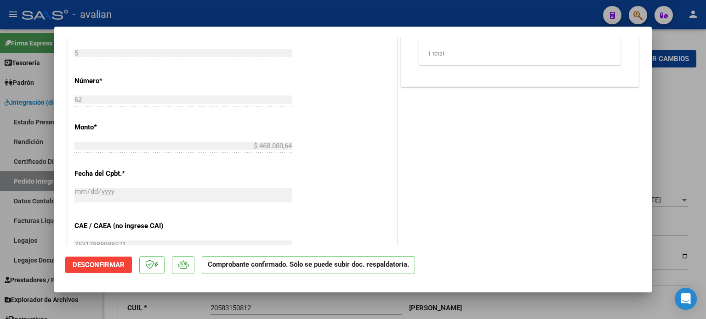
scroll to position [673, 0]
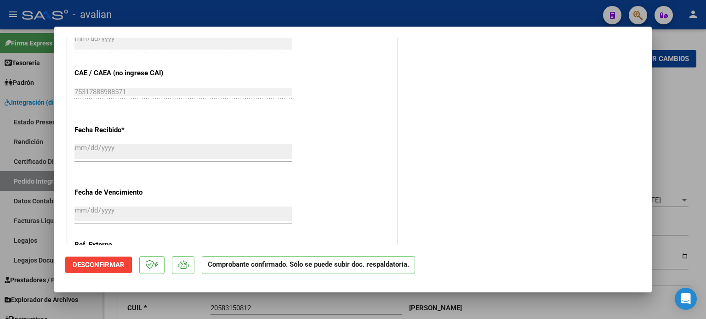
type input "$ 0,00"
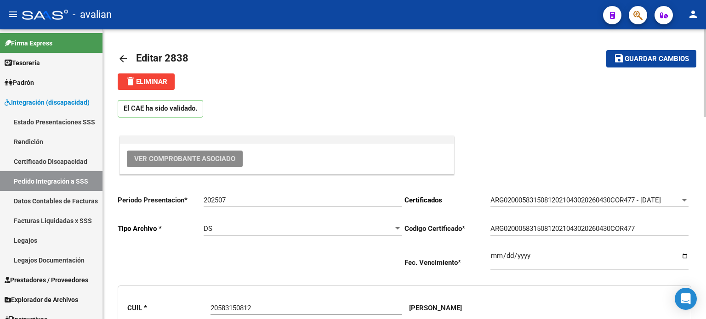
click at [634, 60] on span "Guardar cambios" at bounding box center [656, 59] width 64 height 8
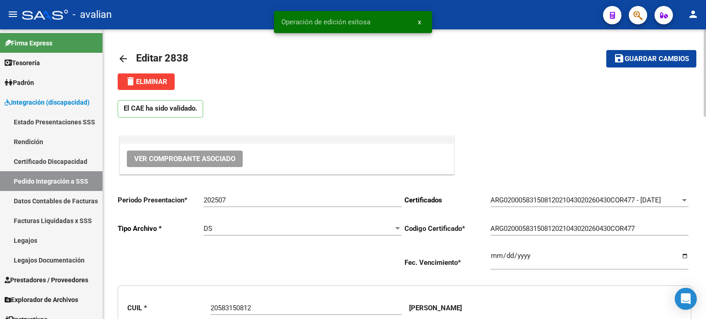
click at [134, 56] on link "arrow_back" at bounding box center [127, 59] width 18 height 22
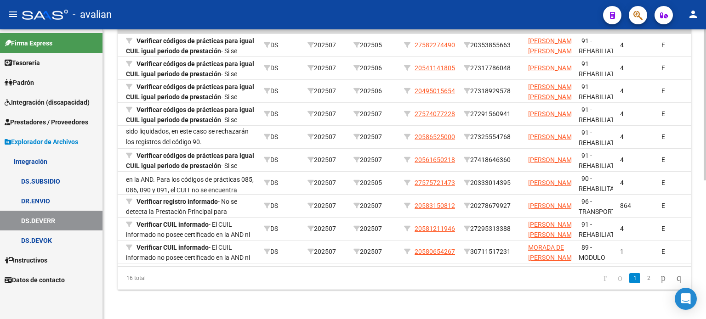
scroll to position [0, 170]
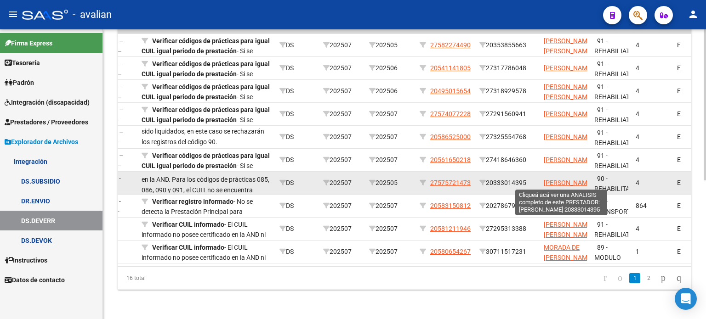
click at [568, 179] on span "[PERSON_NAME]" at bounding box center [567, 182] width 49 height 7
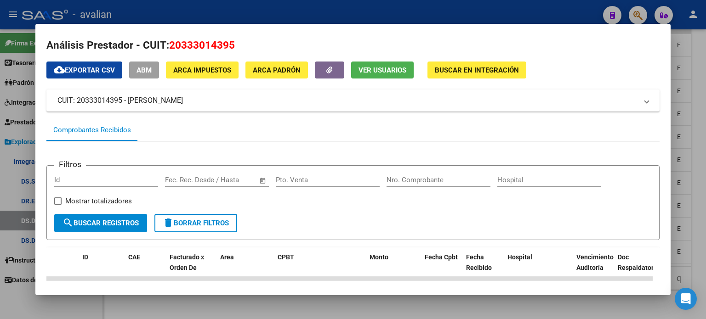
scroll to position [0, 0]
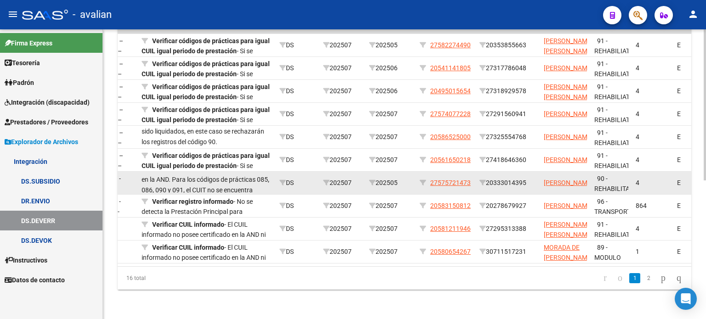
drag, startPoint x: 469, startPoint y: 175, endPoint x: 429, endPoint y: 175, distance: 39.5
click at [429, 178] on div "27575721473" at bounding box center [445, 183] width 52 height 11
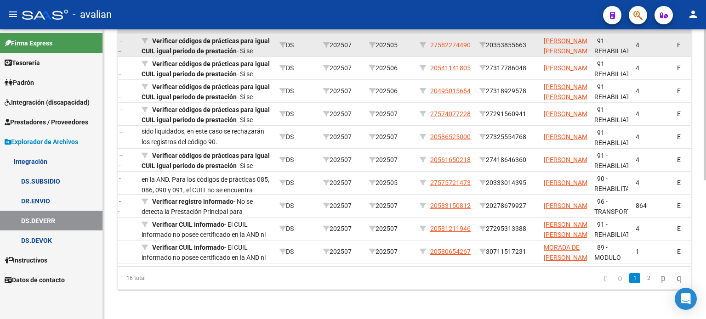
copy div "27575721473"
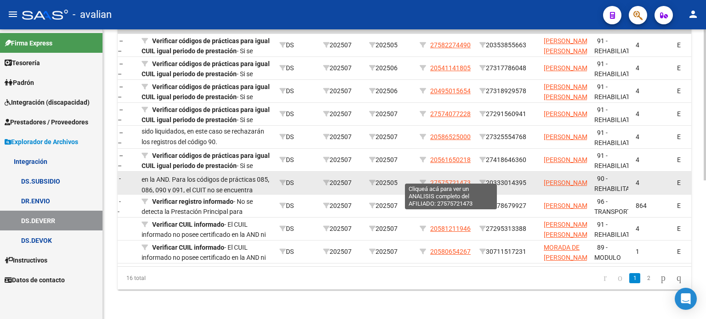
click at [451, 179] on span "27575721473" at bounding box center [450, 182] width 40 height 7
copy div "27575721473"
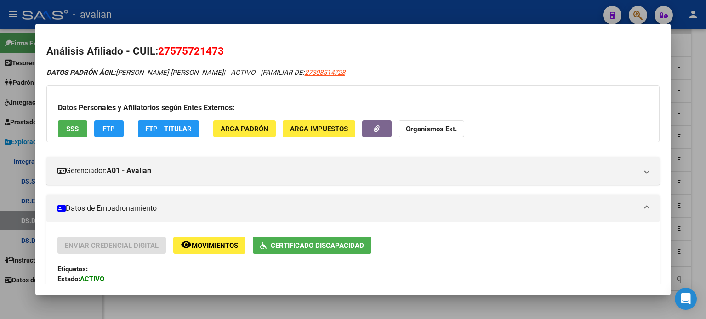
drag, startPoint x: 230, startPoint y: 54, endPoint x: 157, endPoint y: 56, distance: 72.6
click at [157, 56] on h2 "Análisis Afiliado - CUIL: 27575721473" at bounding box center [352, 52] width 613 height 16
copy span "27575721473"
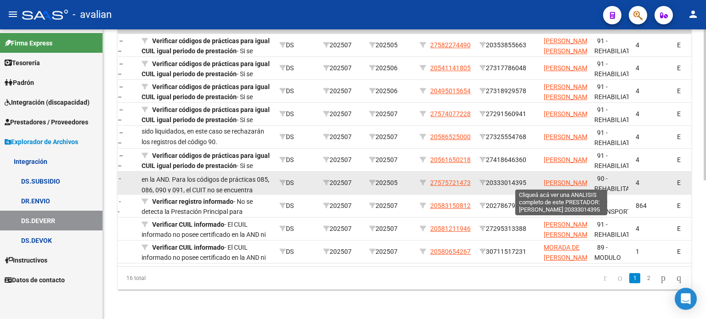
click at [553, 179] on span "[PERSON_NAME]" at bounding box center [567, 182] width 49 height 7
type textarea "20333014395"
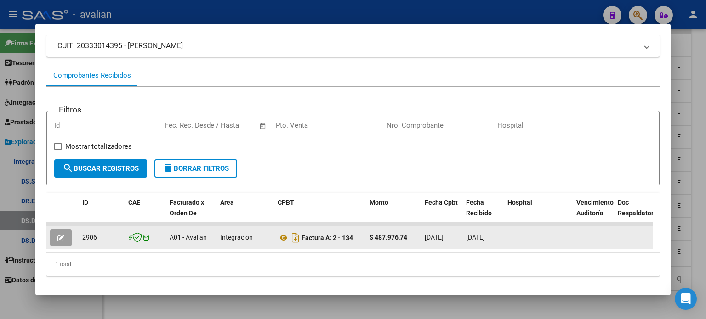
scroll to position [61, 0]
click at [64, 233] on button "button" at bounding box center [61, 237] width 22 height 17
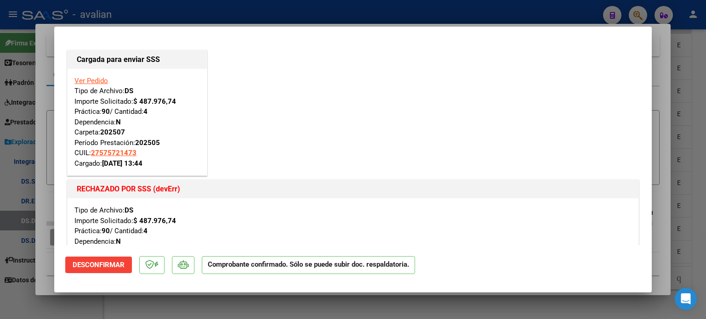
click at [96, 79] on link "Ver Pedido" at bounding box center [91, 81] width 34 height 8
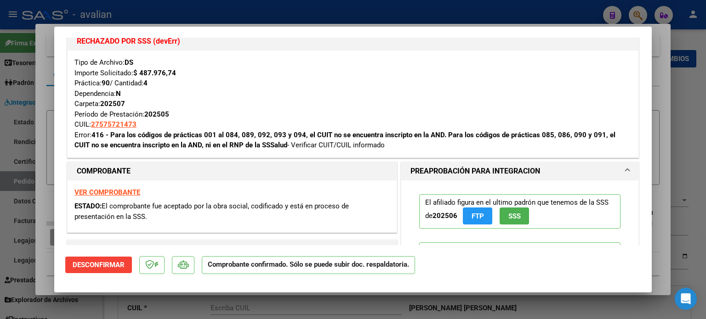
type input "27575721473"
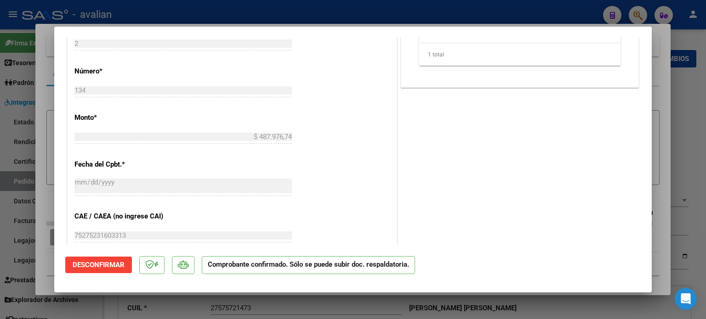
scroll to position [673, 0]
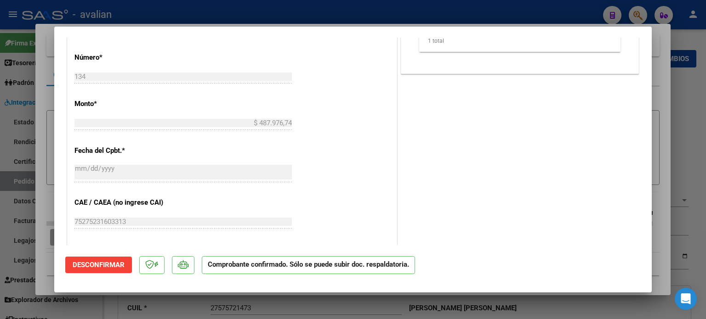
type input "$ 0,00"
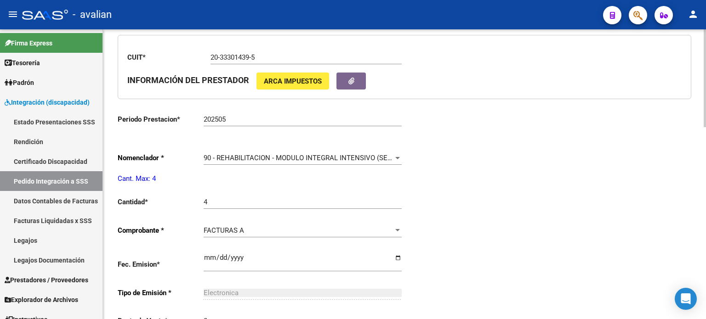
scroll to position [367, 0]
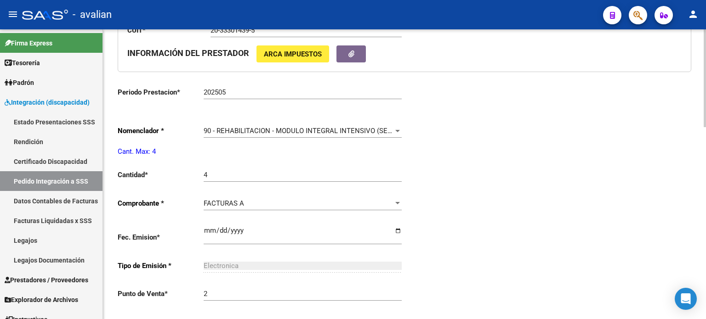
click at [244, 127] on span "90 - REHABILITACION - MODULO INTEGRAL INTENSIVO (SEMANAL)" at bounding box center [308, 131] width 210 height 8
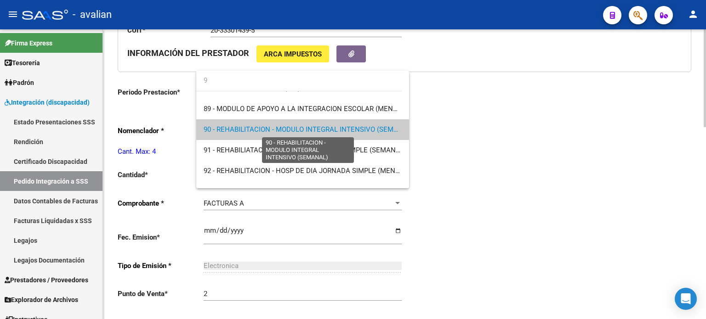
scroll to position [0, 0]
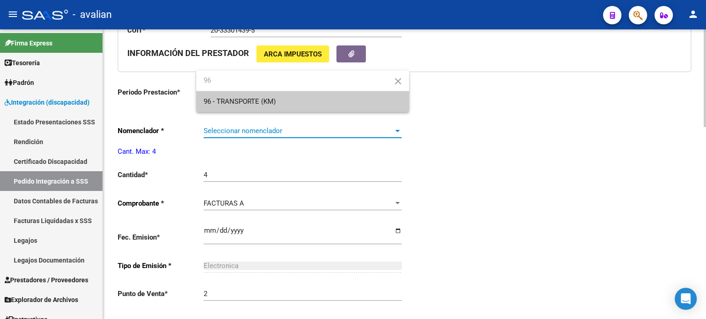
type input "96"
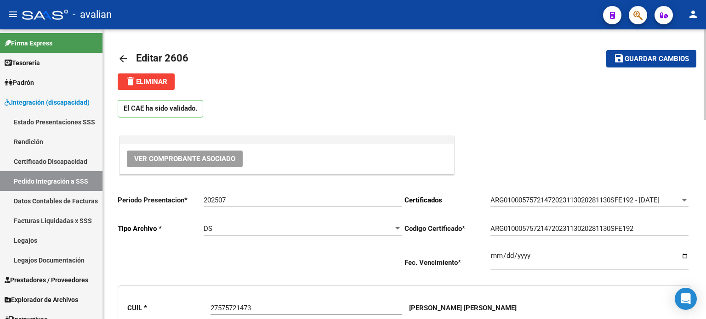
click at [187, 159] on span "Ver Comprobante Asociado" at bounding box center [184, 159] width 101 height 8
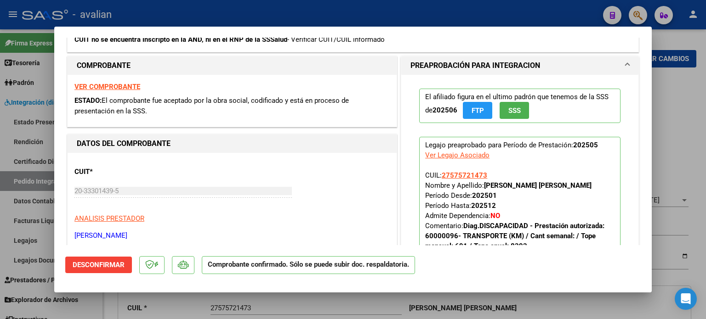
scroll to position [214, 0]
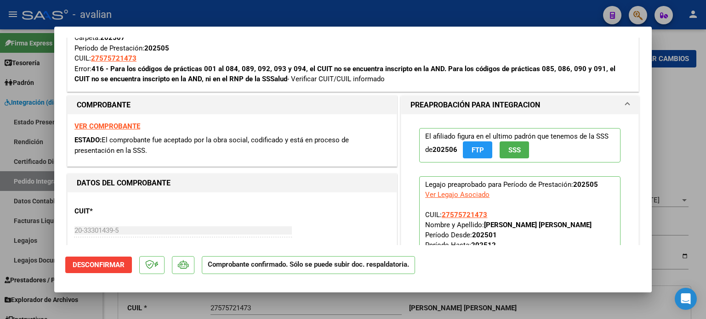
click at [126, 119] on div "VER COMPROBANTE ESTADO: El comprobante fue aceptado por la obra social, codific…" at bounding box center [232, 140] width 329 height 52
click at [125, 123] on strong "VER COMPROBANTE" at bounding box center [107, 126] width 66 height 8
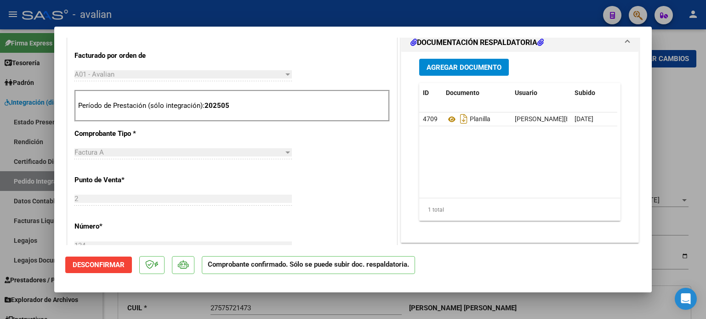
scroll to position [520, 0]
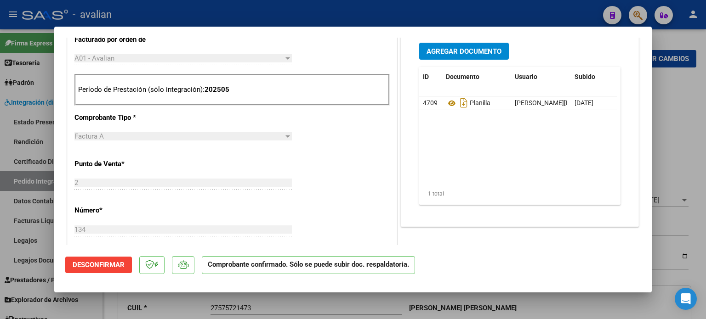
type input "$ 0,00"
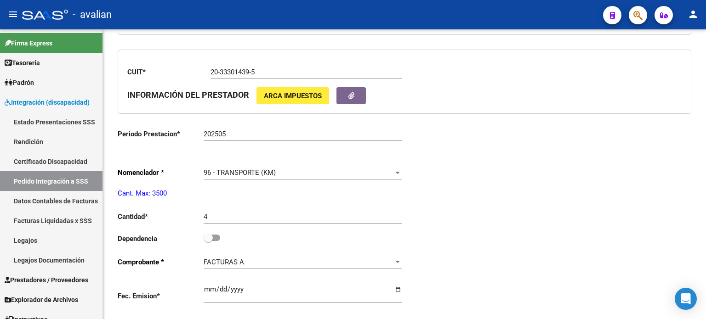
scroll to position [367, 0]
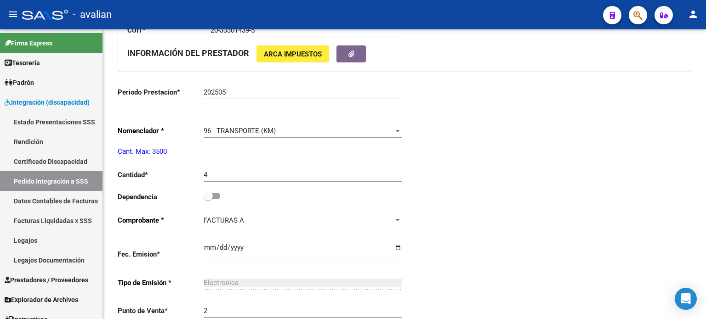
drag, startPoint x: 197, startPoint y: 170, endPoint x: 185, endPoint y: 170, distance: 11.9
click at [185, 171] on app-form-text-field "Cantidad * 4 Ingresar el nro" at bounding box center [260, 175] width 284 height 8
type input "667"
click at [209, 193] on span at bounding box center [207, 196] width 9 height 9
click at [208, 199] on input "checkbox" at bounding box center [208, 199] width 0 height 0
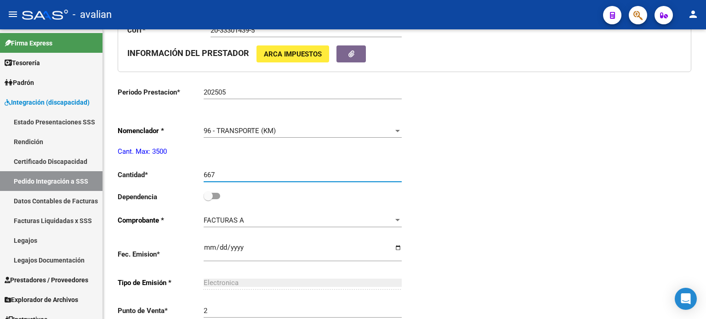
checkbox input "true"
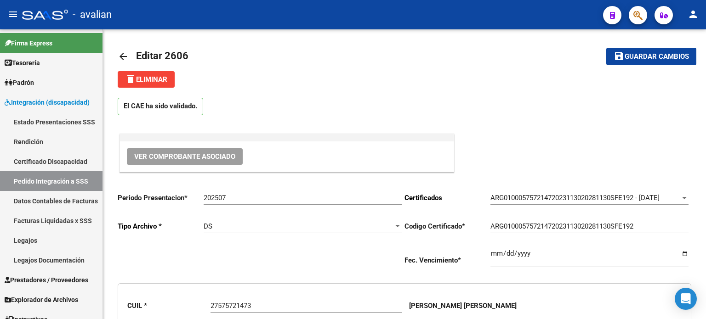
scroll to position [0, 0]
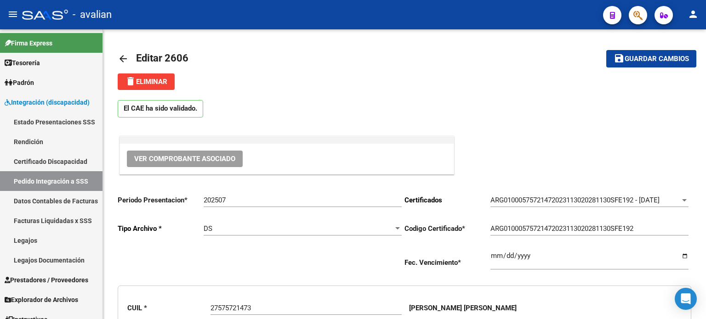
click at [624, 59] on span "Guardar cambios" at bounding box center [656, 59] width 64 height 8
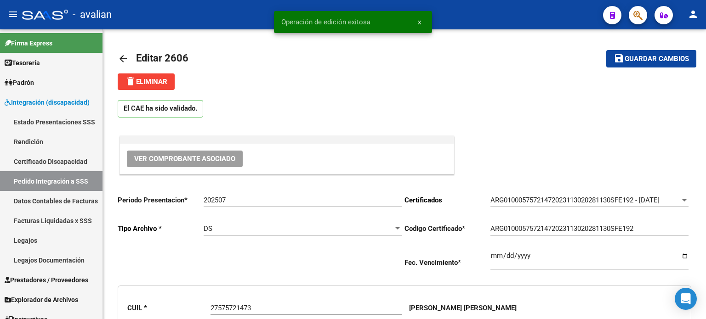
click at [127, 56] on mat-icon "arrow_back" at bounding box center [123, 58] width 11 height 11
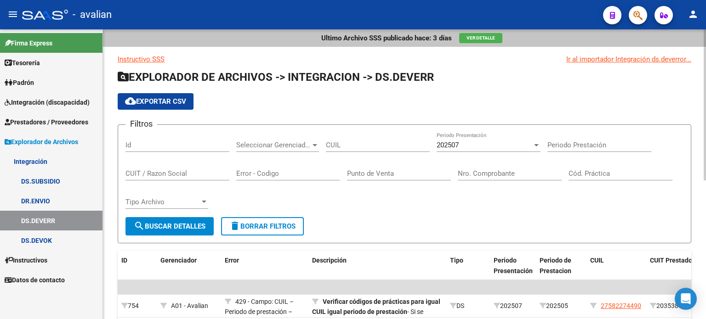
click at [244, 226] on span "delete Borrar Filtros" at bounding box center [262, 226] width 66 height 8
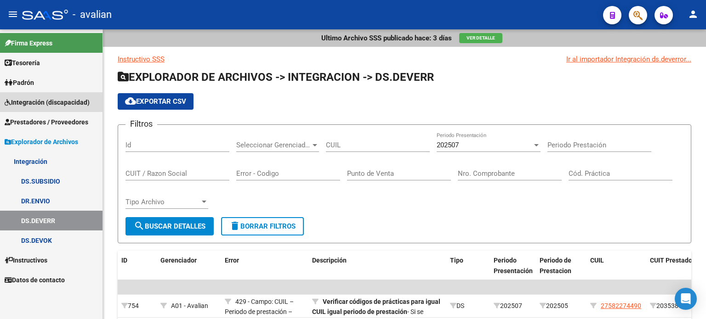
click at [55, 101] on span "Integración (discapacidad)" at bounding box center [47, 102] width 85 height 10
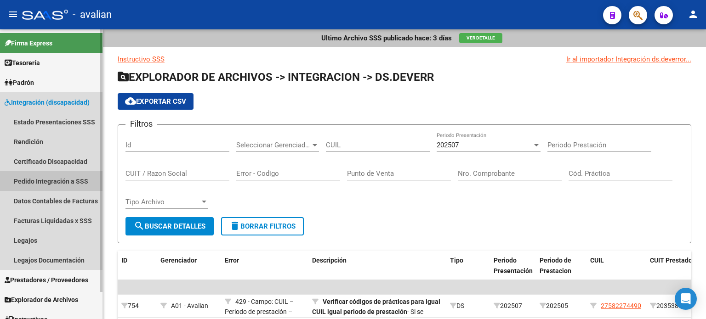
click at [34, 182] on link "Pedido Integración a SSS" at bounding box center [51, 181] width 102 height 20
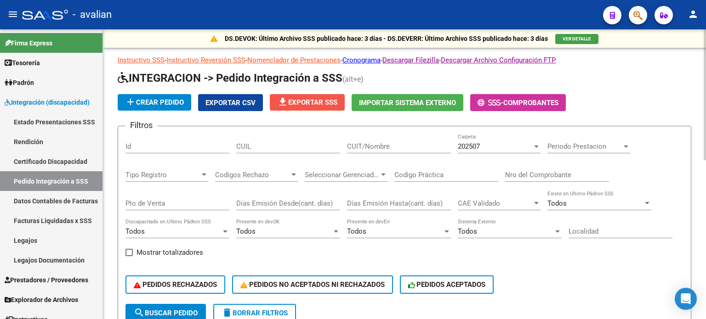
click at [310, 106] on span "file_download Exportar SSS" at bounding box center [307, 102] width 60 height 8
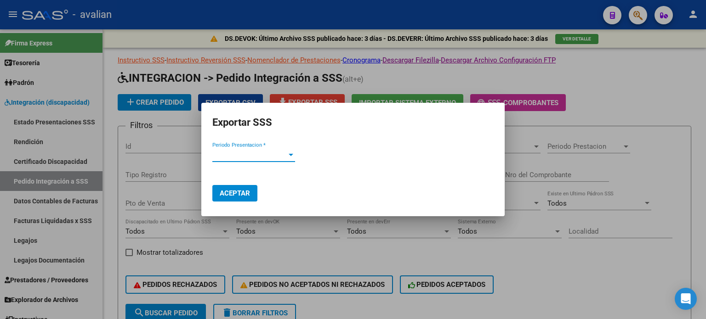
click at [252, 156] on span "Periodo Presentacion *" at bounding box center [249, 155] width 74 height 8
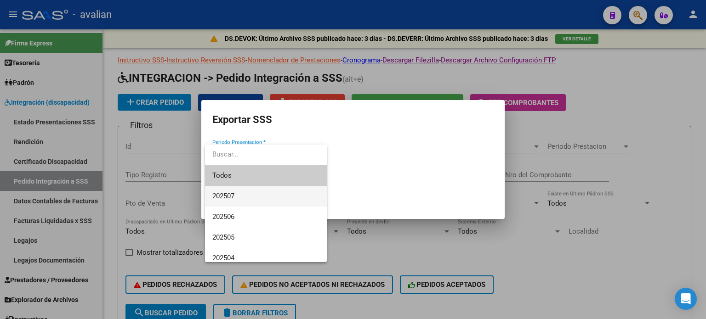
click at [233, 191] on span "202507" at bounding box center [265, 196] width 107 height 21
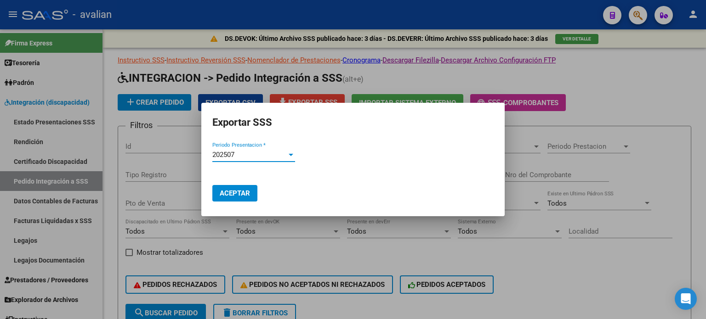
click at [238, 191] on span "Aceptar" at bounding box center [235, 193] width 30 height 8
click at [225, 192] on span "Aceptar" at bounding box center [235, 193] width 30 height 8
click at [525, 278] on div at bounding box center [353, 159] width 706 height 319
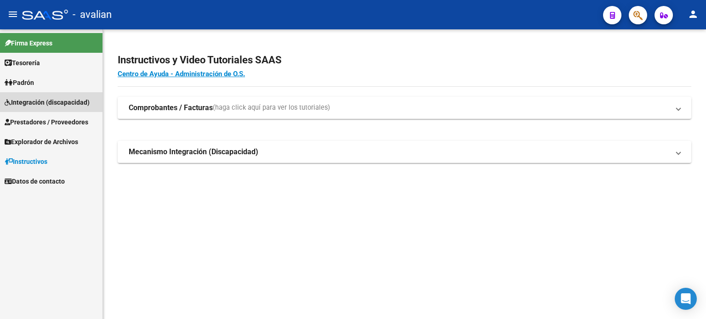
click at [35, 104] on span "Integración (discapacidad)" at bounding box center [47, 102] width 85 height 10
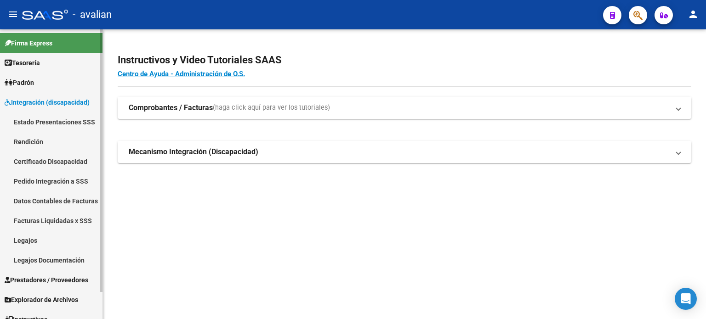
click at [34, 242] on link "Legajos" at bounding box center [51, 241] width 102 height 20
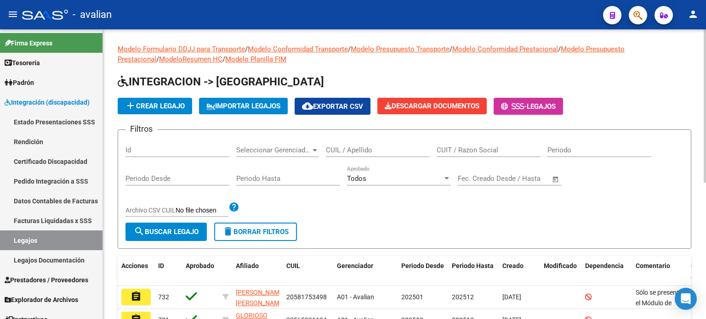
click at [375, 151] on input "CUIL / Apellido" at bounding box center [378, 150] width 104 height 8
paste input "20583150812"
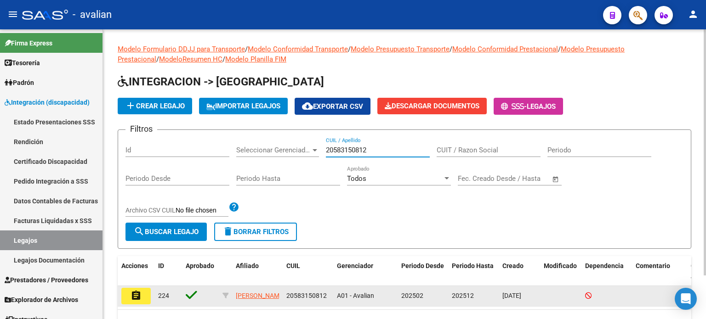
type input "20583150812"
click at [132, 292] on mat-icon "assignment" at bounding box center [135, 295] width 11 height 11
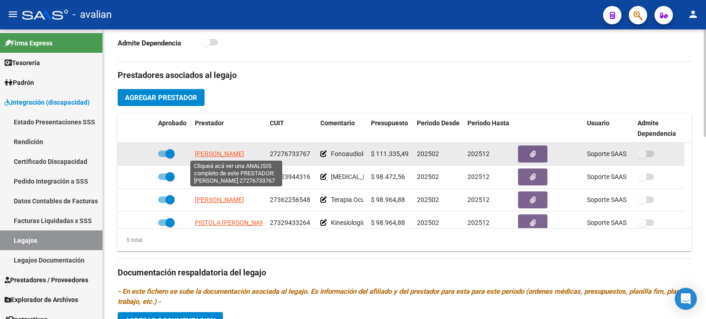
click at [244, 157] on span "ROSSI ALBERTINA SOLEDAD" at bounding box center [219, 153] width 49 height 7
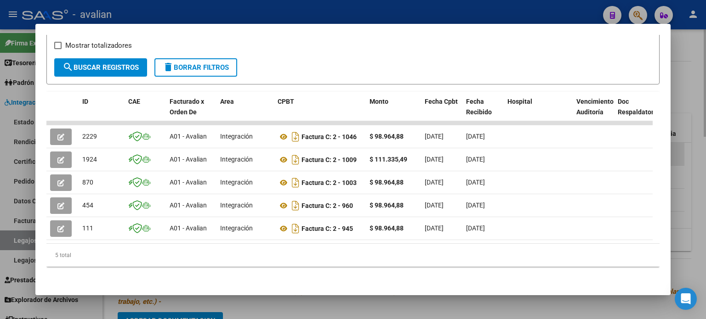
scroll to position [168, 0]
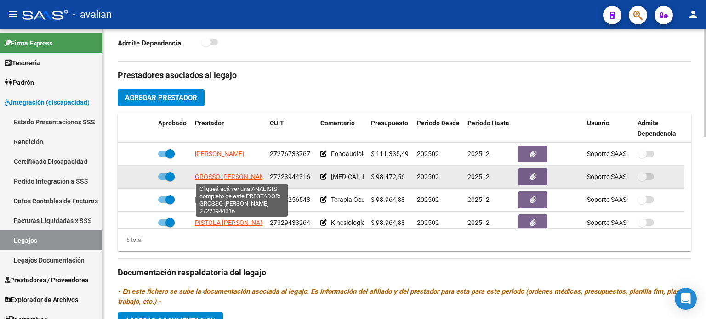
click at [243, 173] on span "GROSSO MARCELA ALEJANDRA" at bounding box center [233, 176] width 76 height 7
type textarea "27223944316"
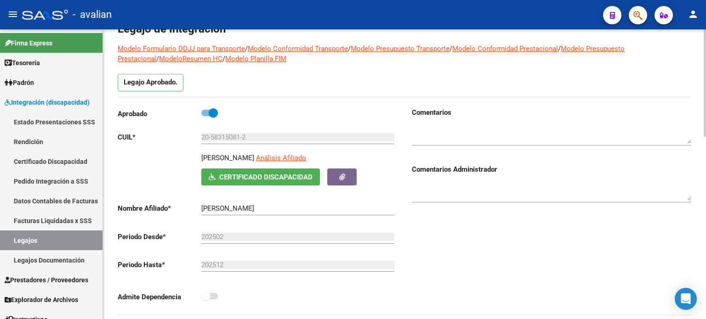
scroll to position [0, 0]
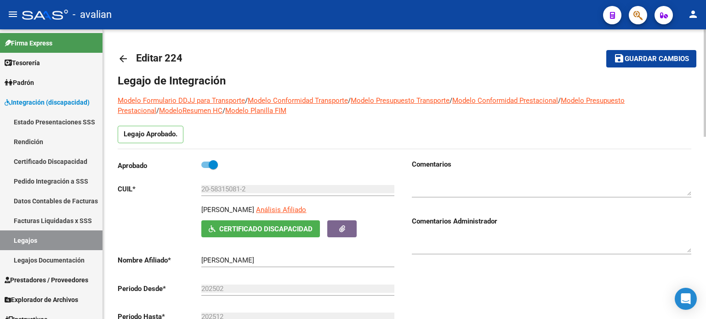
click at [124, 55] on mat-icon "arrow_back" at bounding box center [123, 58] width 11 height 11
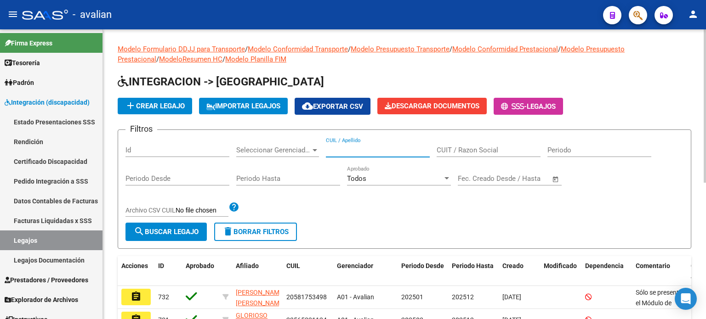
click at [371, 152] on input "CUIL / Apellido" at bounding box center [378, 150] width 104 height 8
paste input "27575721473"
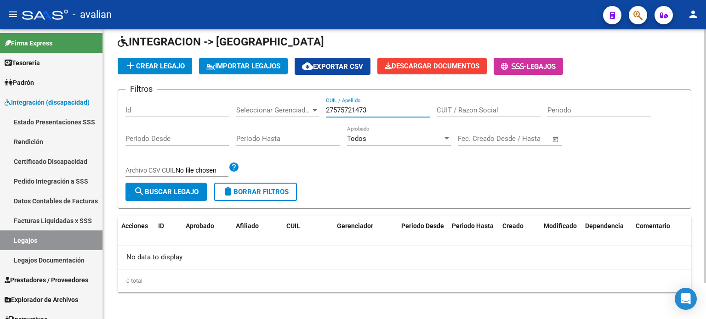
scroll to position [41, 0]
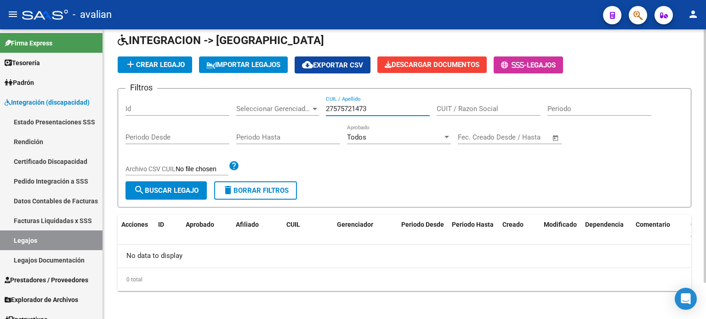
click at [318, 114] on div "Filtros Id Seleccionar Gerenciador Seleccionar Gerenciador 27575721473 CUIL / A…" at bounding box center [404, 138] width 558 height 85
type input "27575721473"
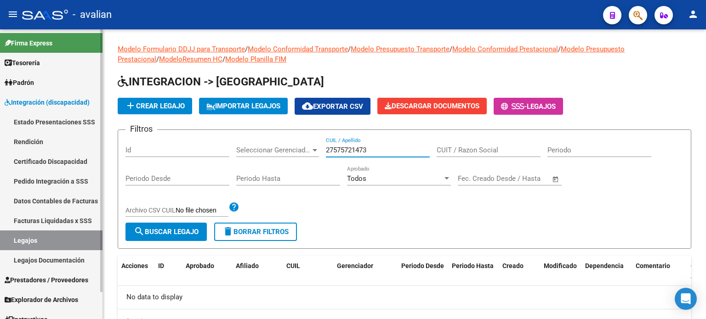
click at [14, 244] on link "Legajos" at bounding box center [51, 241] width 102 height 20
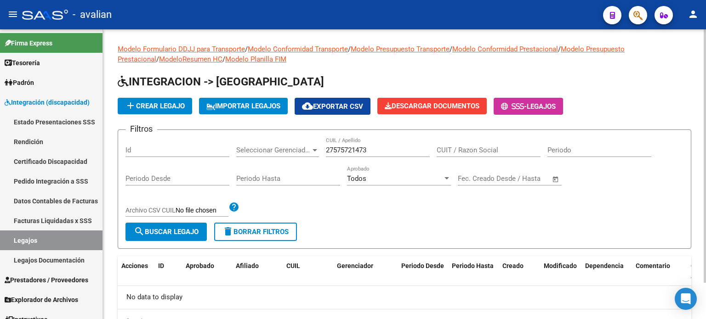
click at [245, 231] on span "delete Borrar Filtros" at bounding box center [255, 232] width 66 height 8
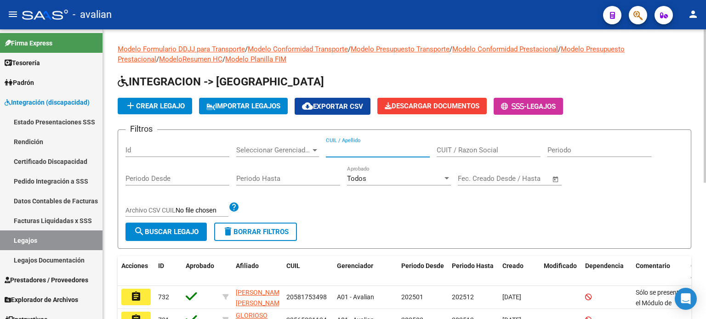
click at [345, 146] on input "CUIL / Apellido" at bounding box center [378, 150] width 104 height 8
paste input "27575721473"
type input "27575721473"
click at [164, 228] on span "search Buscar Legajo" at bounding box center [166, 232] width 65 height 8
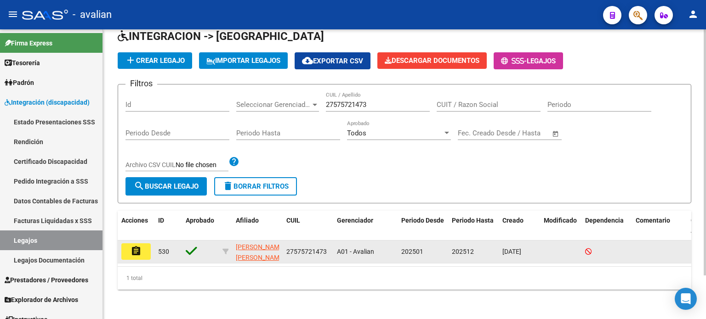
scroll to position [51, 0]
click at [140, 246] on mat-icon "assignment" at bounding box center [135, 251] width 11 height 11
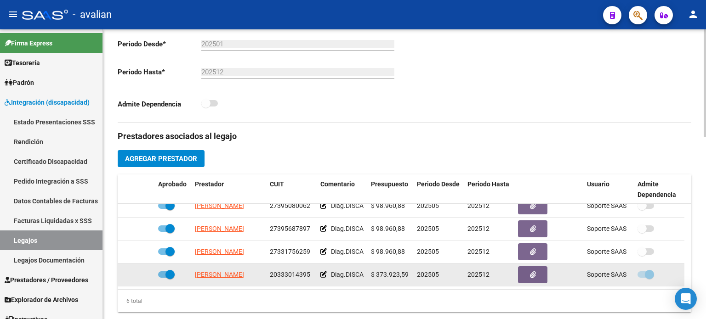
scroll to position [276, 0]
